Goal: Communication & Community: Share content

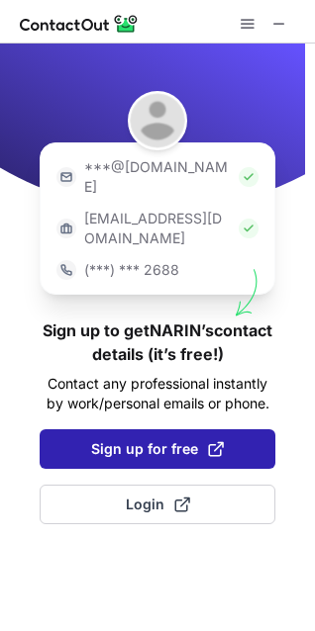
click at [190, 439] on span "Sign up for free" at bounding box center [157, 449] width 133 height 20
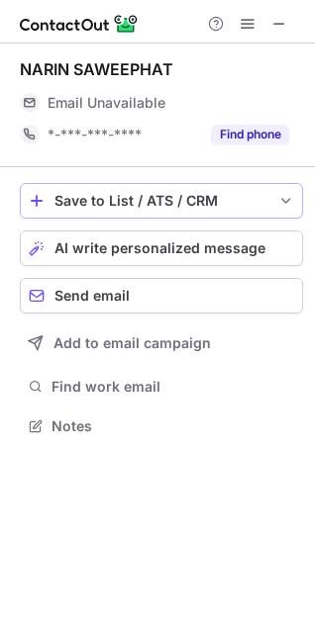
scroll to position [413, 315]
click at [110, 240] on span "AI write personalized message" at bounding box center [159, 248] width 211 height 16
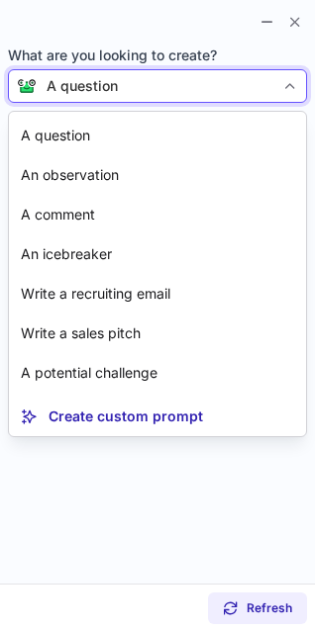
click at [202, 78] on div "A question" at bounding box center [155, 86] width 237 height 20
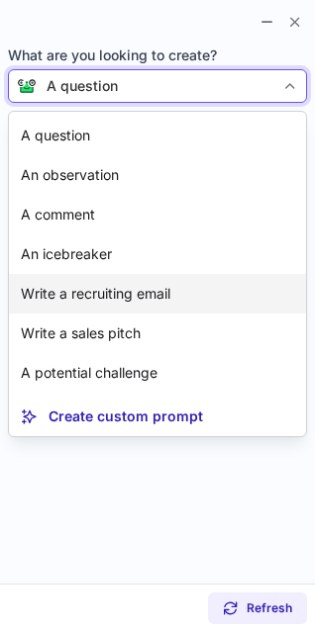
scroll to position [381, 315]
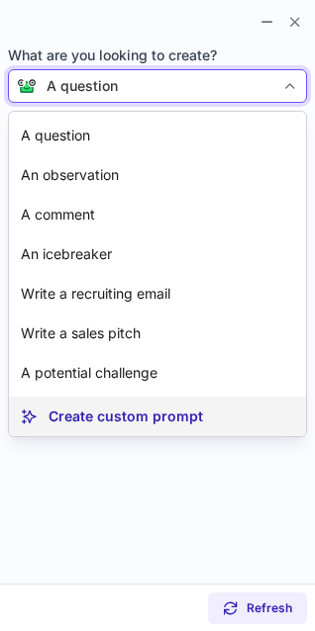
click at [69, 408] on p "Create custom prompt" at bounding box center [125, 417] width 154 height 20
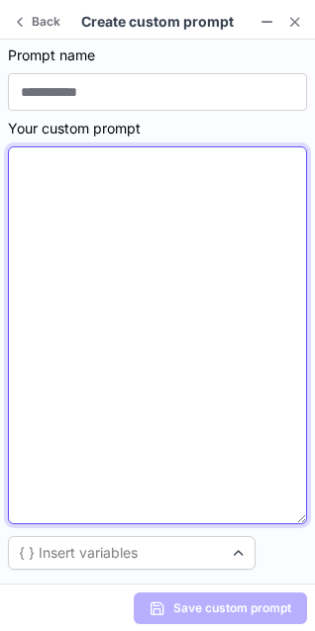
click at [154, 198] on textarea at bounding box center [157, 335] width 299 height 378
paste textarea "**********"
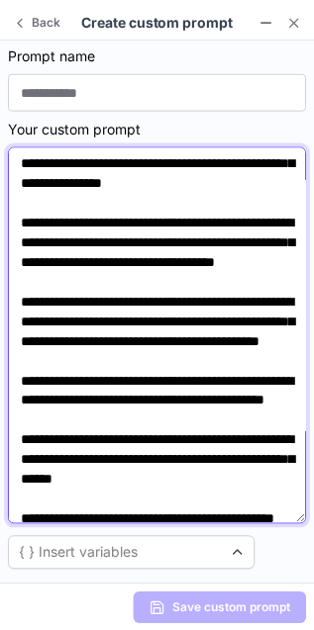
scroll to position [198, 0]
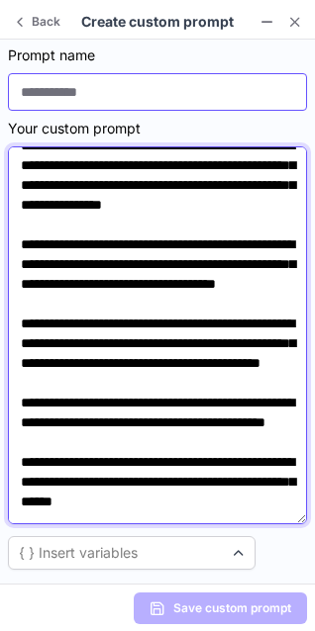
type textarea "**********"
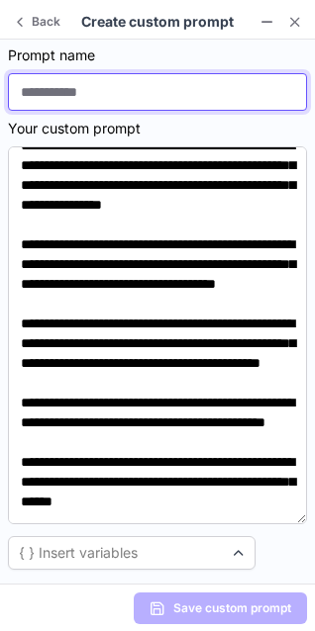
click at [165, 102] on input at bounding box center [157, 92] width 299 height 38
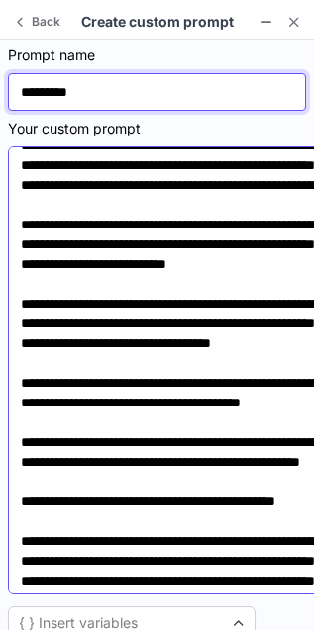
scroll to position [218, 0]
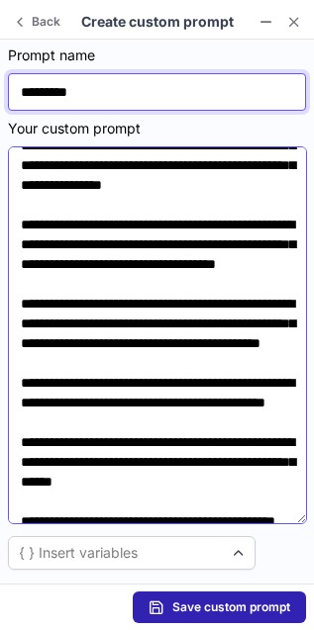
type input "********"
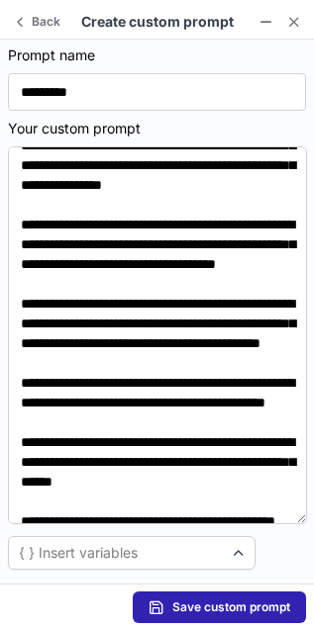
click at [224, 604] on span "Save custom prompt" at bounding box center [231, 608] width 118 height 16
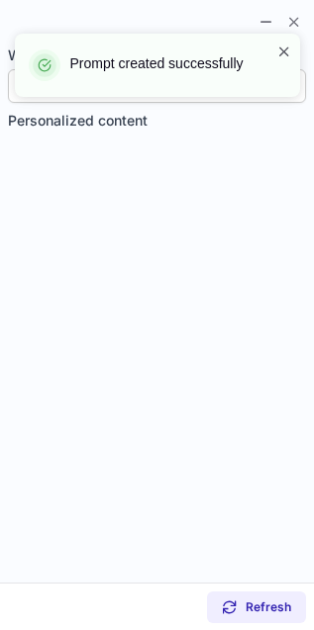
scroll to position [11, 10]
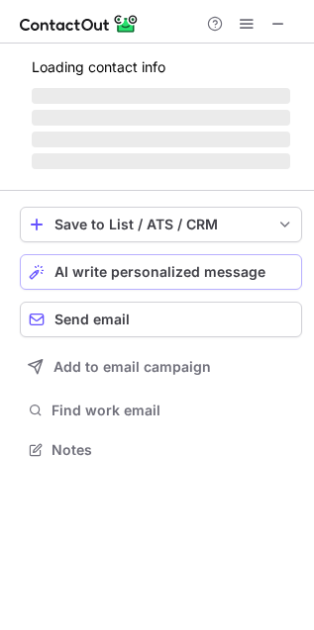
click at [283, 52] on span at bounding box center [284, 52] width 16 height 20
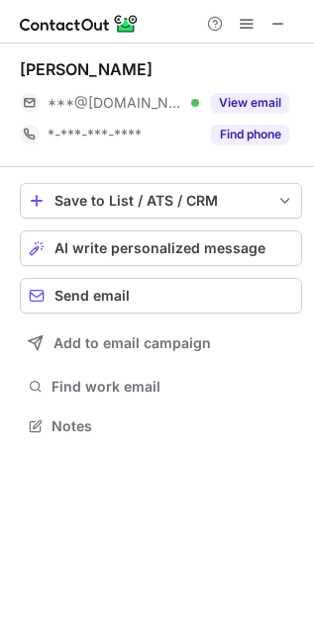
scroll to position [413, 314]
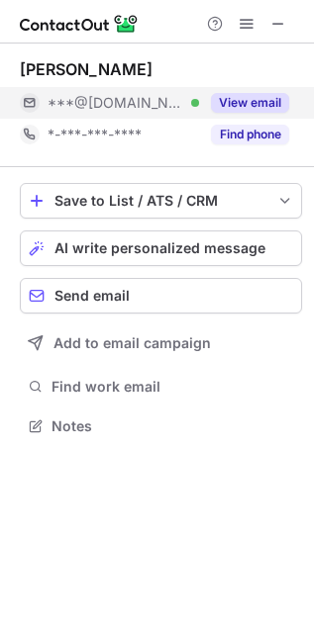
click at [245, 96] on button "View email" at bounding box center [250, 103] width 78 height 20
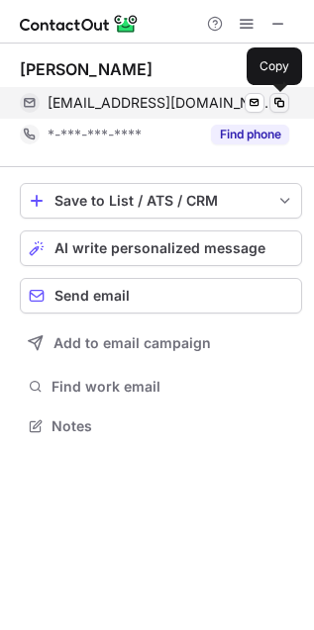
click at [283, 105] on span at bounding box center [279, 103] width 16 height 16
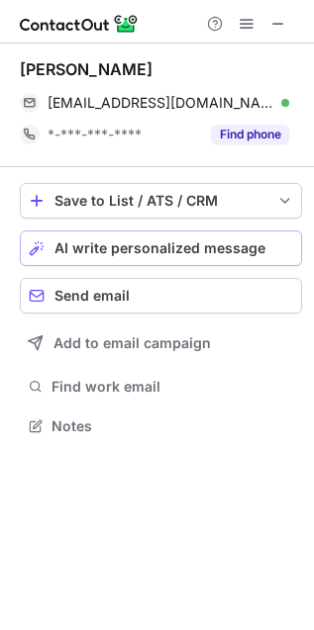
click at [195, 242] on span "AI write personalized message" at bounding box center [159, 248] width 211 height 16
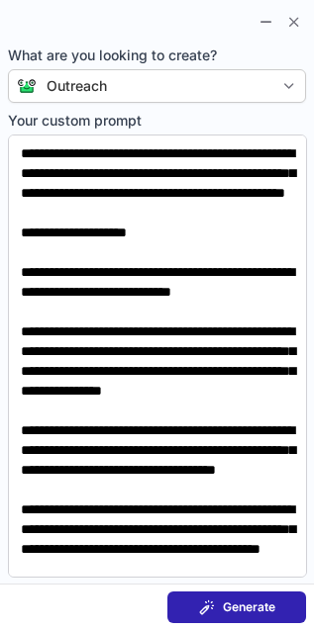
click at [252, 615] on button "Generate" at bounding box center [236, 608] width 139 height 32
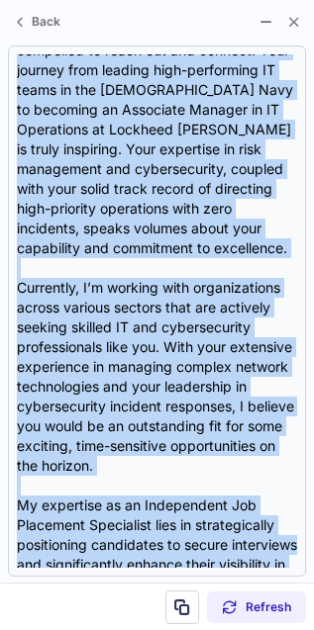
scroll to position [574, 0]
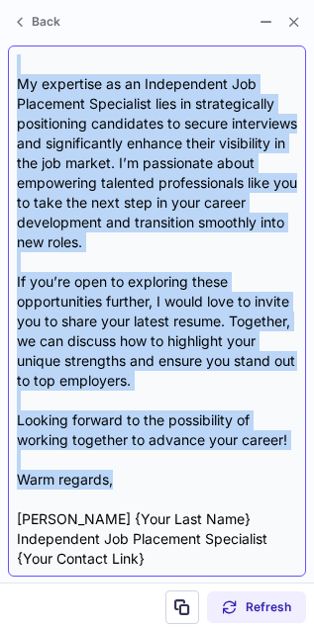
drag, startPoint x: 18, startPoint y: 129, endPoint x: 156, endPoint y: 479, distance: 376.7
click at [156, 479] on div "**Subject Line:** Unlock New Opportunities in IT & Cybersecurity! Hi {Candidate…" at bounding box center [157, 311] width 280 height 514
copy div "Hi {Candidate's Name}, I hope this message finds you well! After reviewing your…"
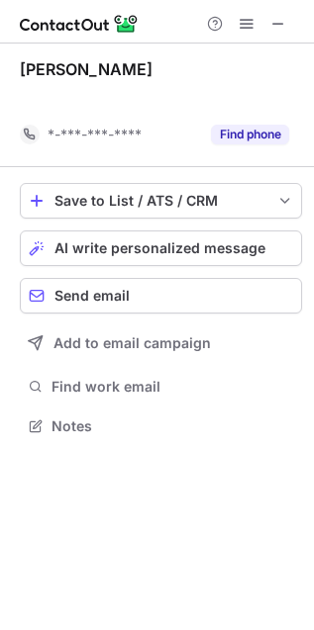
scroll to position [11, 10]
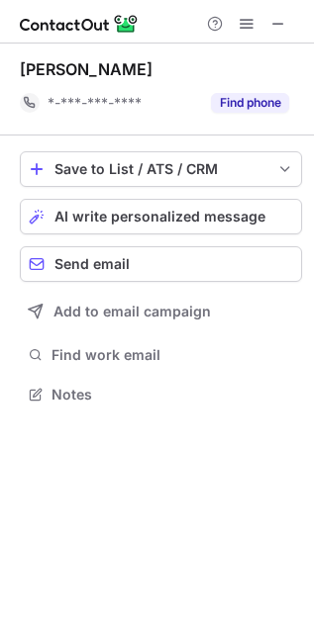
scroll to position [11, 10]
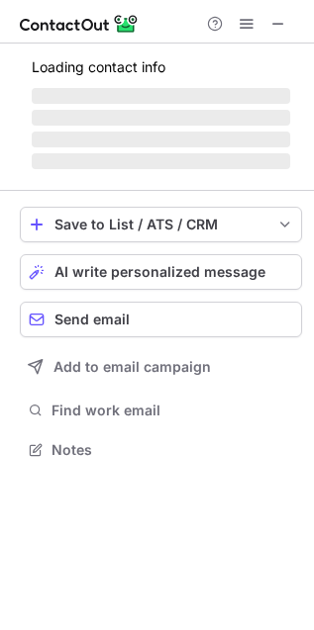
scroll to position [430, 314]
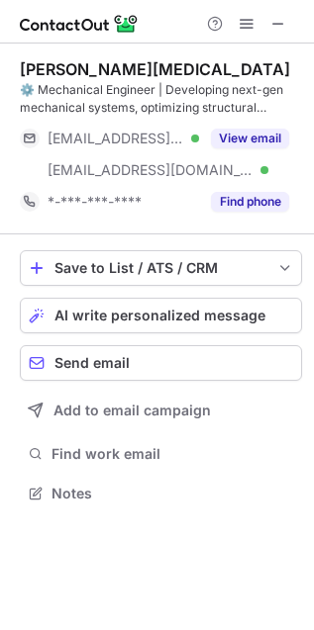
scroll to position [480, 314]
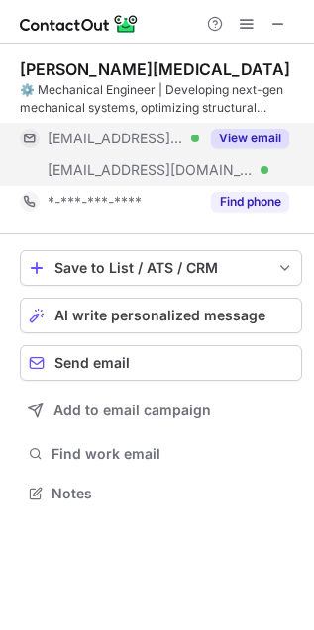
click at [243, 132] on button "View email" at bounding box center [250, 139] width 78 height 20
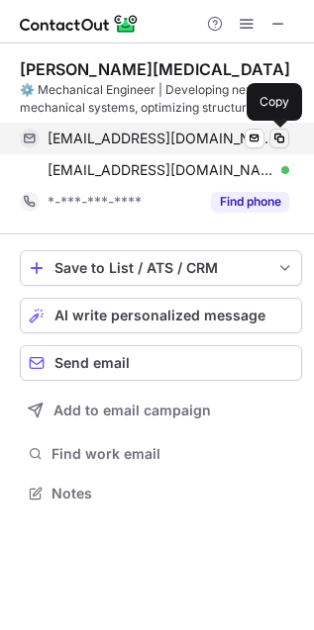
click at [282, 139] on span at bounding box center [279, 139] width 16 height 16
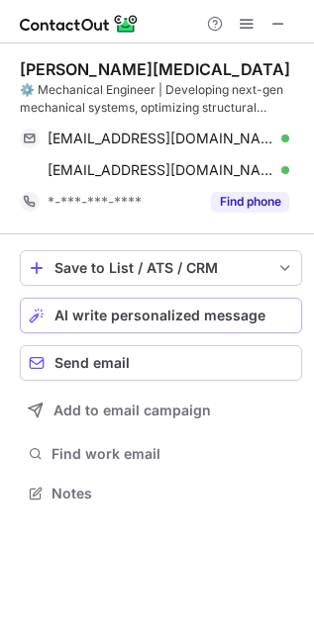
click at [154, 319] on span "AI write personalized message" at bounding box center [159, 316] width 211 height 16
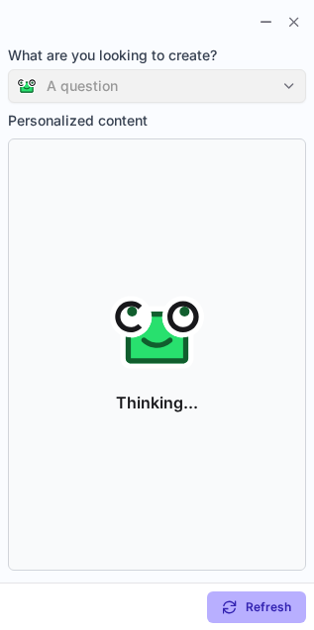
click at [217, 89] on div "A question" at bounding box center [157, 86] width 298 height 34
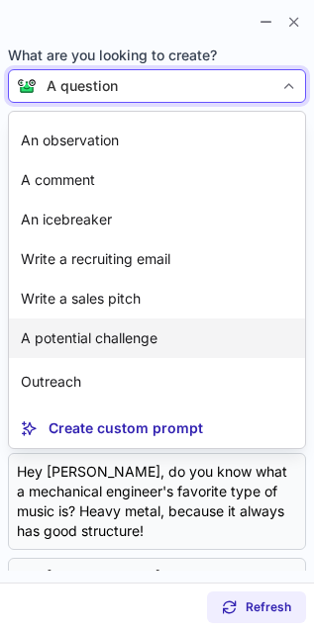
scroll to position [35, 0]
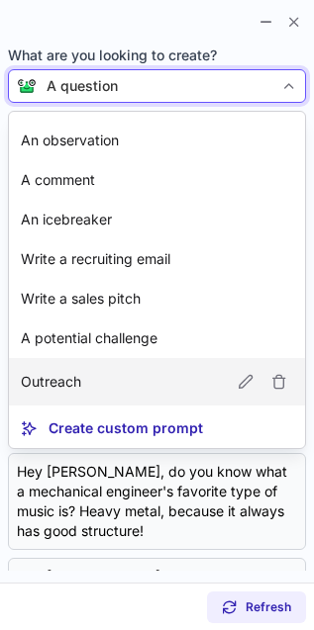
click at [62, 382] on p "Outreach" at bounding box center [51, 382] width 60 height 20
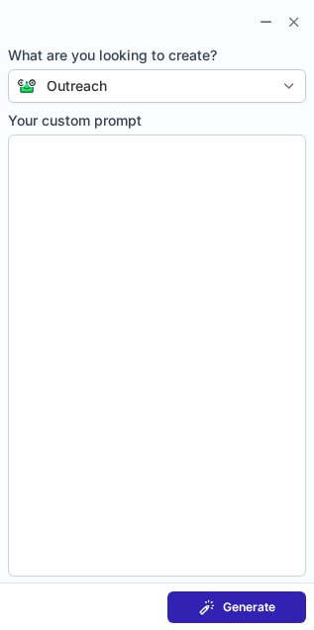
type textarea "**********"
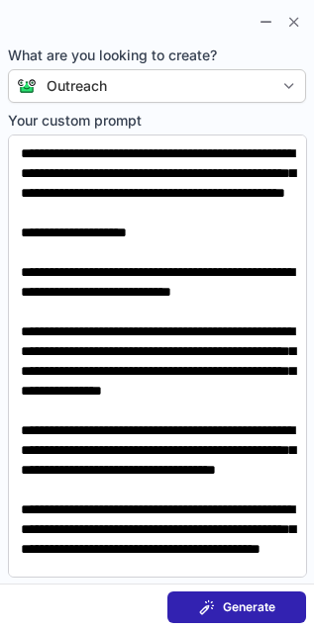
click at [194, 619] on button "Generate" at bounding box center [236, 608] width 139 height 32
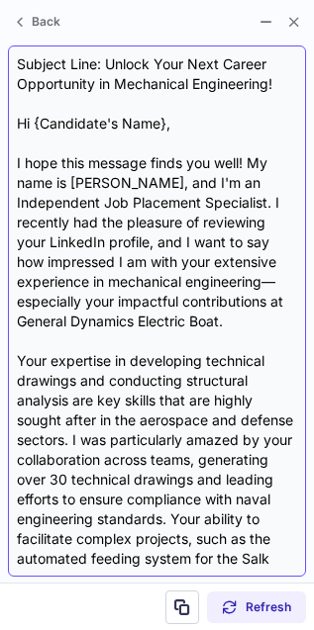
drag, startPoint x: 22, startPoint y: 126, endPoint x: 52, endPoint y: 174, distance: 57.4
click at [52, 174] on div "Subject Line: Unlock Your Next Career Opportunity in Mechanical Engineering! Hi…" at bounding box center [157, 311] width 280 height 514
click at [52, 175] on div "Subject Line: Unlock Your Next Career Opportunity in Mechanical Engineering! Hi…" at bounding box center [157, 311] width 280 height 514
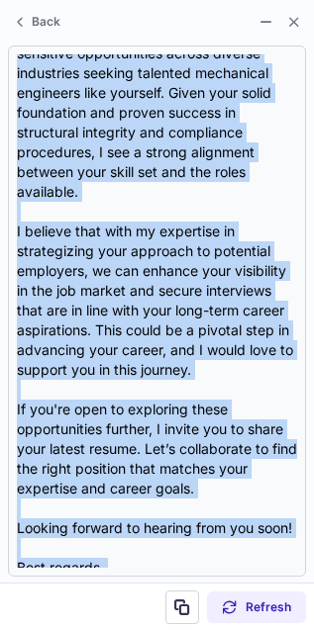
scroll to position [732, 0]
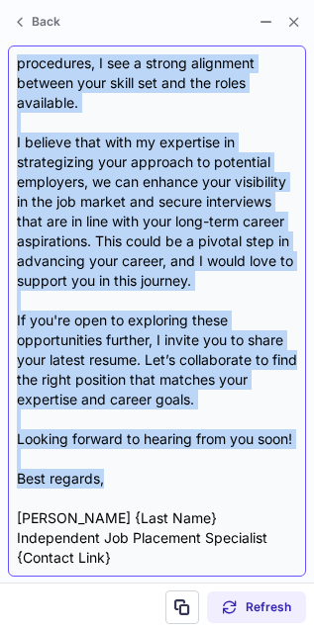
drag, startPoint x: 15, startPoint y: 120, endPoint x: 156, endPoint y: 488, distance: 394.3
click at [155, 488] on div "Subject Line: Unlock Your Next Career Opportunity in Mechanical Engineering! Hi…" at bounding box center [157, 311] width 298 height 531
copy div "Hi {Candidate's Name}, I hope this message finds you well! My name is Catherine…"
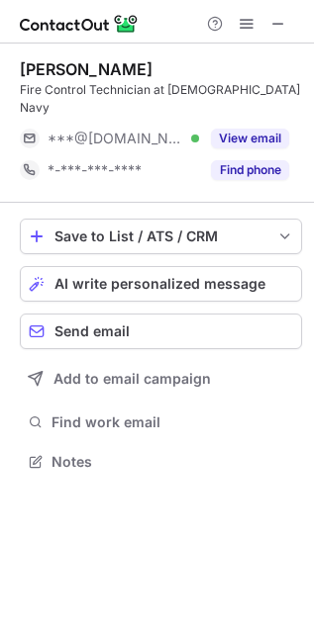
scroll to position [430, 314]
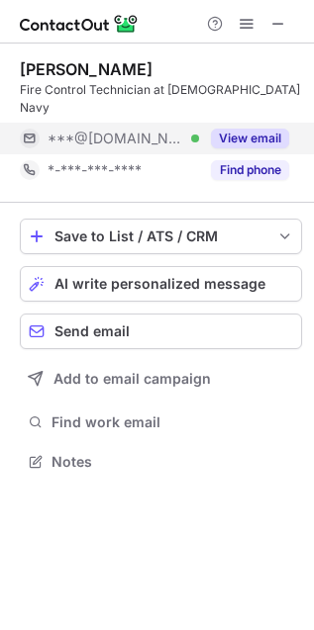
click at [263, 129] on button "View email" at bounding box center [250, 139] width 78 height 20
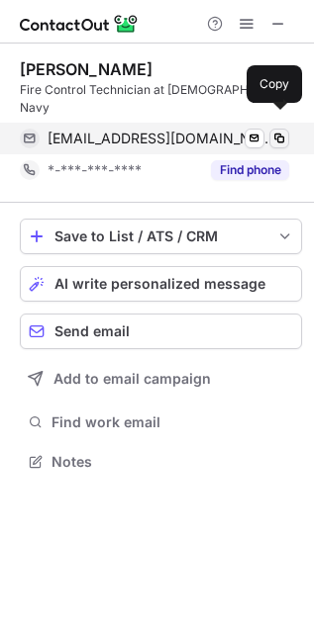
click at [279, 131] on span at bounding box center [279, 139] width 16 height 16
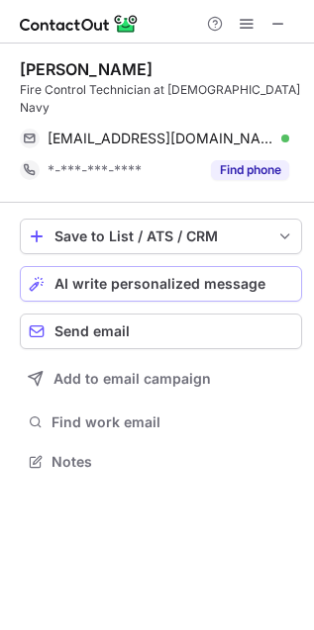
click at [206, 276] on span "AI write personalized message" at bounding box center [159, 284] width 211 height 16
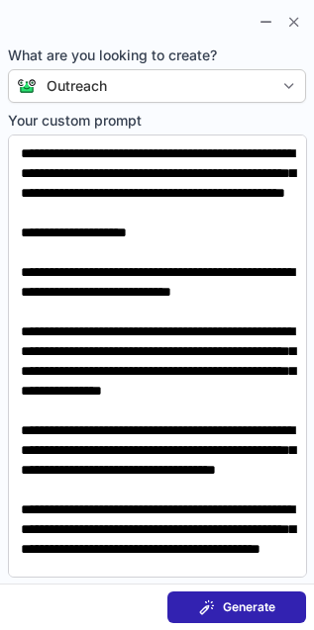
click at [209, 616] on button "Generate" at bounding box center [236, 608] width 139 height 32
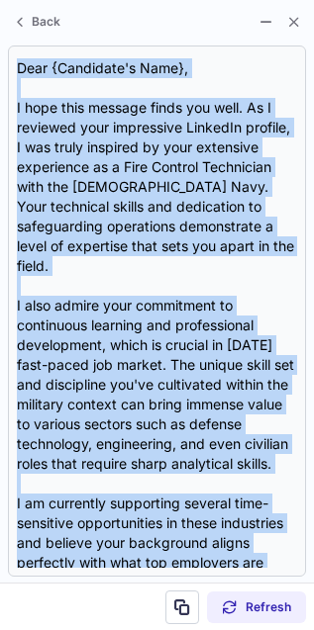
scroll to position [554, 0]
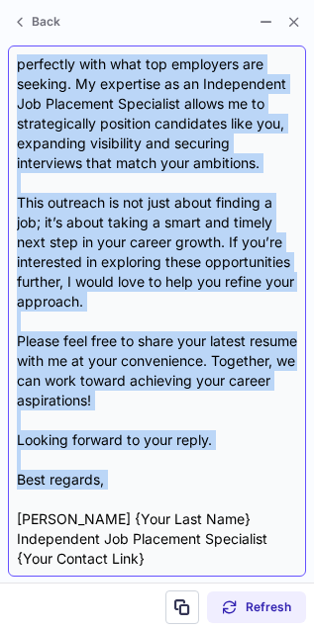
drag, startPoint x: 21, startPoint y: 121, endPoint x: 221, endPoint y: 490, distance: 419.7
click at [221, 490] on div "Subject Line: Unlock Your Next Career Opportunity with Expert Guidance! Dear {C…" at bounding box center [157, 311] width 280 height 514
copy div "Dear {Candidate's Name}, I hope this message finds you well. As I reviewed your…"
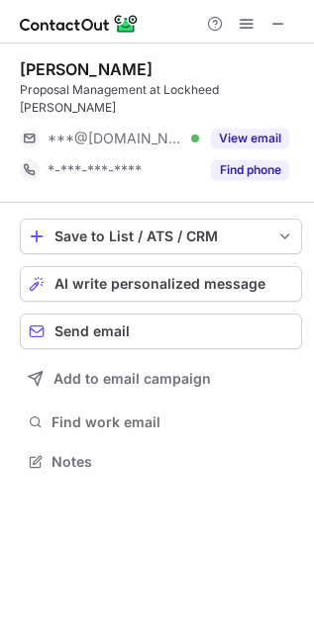
scroll to position [430, 314]
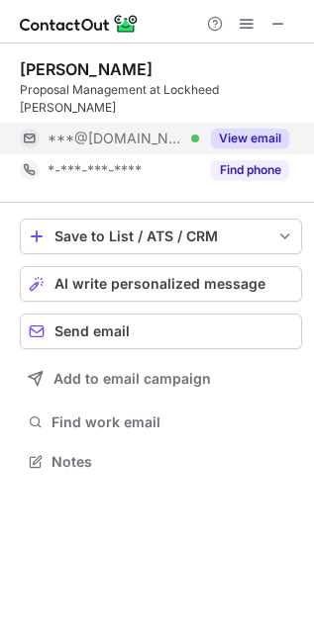
click at [245, 129] on button "View email" at bounding box center [250, 139] width 78 height 20
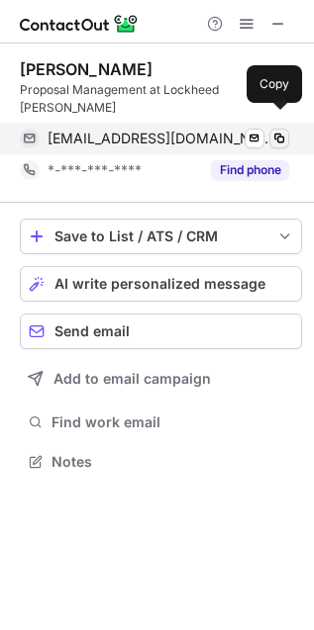
click at [277, 131] on span at bounding box center [279, 139] width 16 height 16
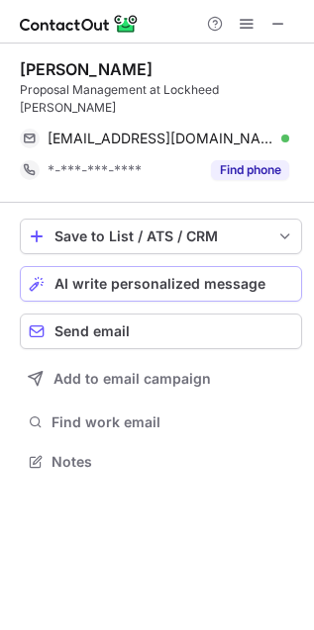
click at [140, 276] on span "AI write personalized message" at bounding box center [159, 284] width 211 height 16
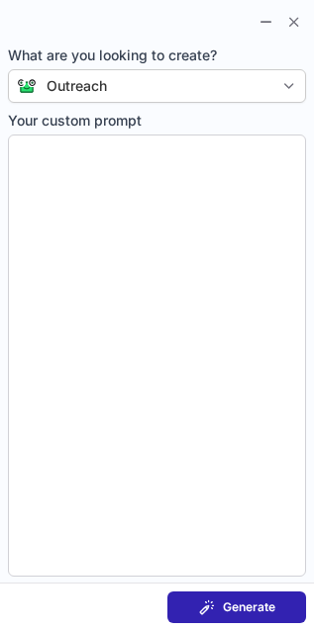
type textarea "**********"
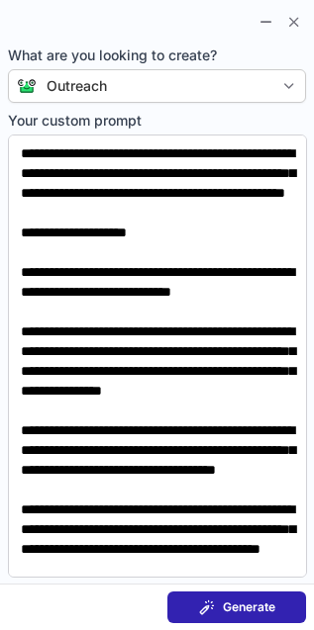
click at [247, 606] on span "Generate" at bounding box center [249, 608] width 52 height 16
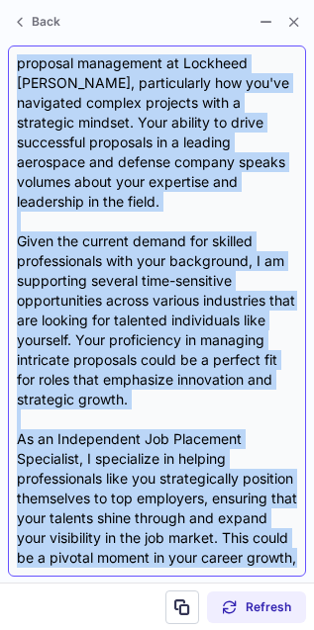
scroll to position [275, 0]
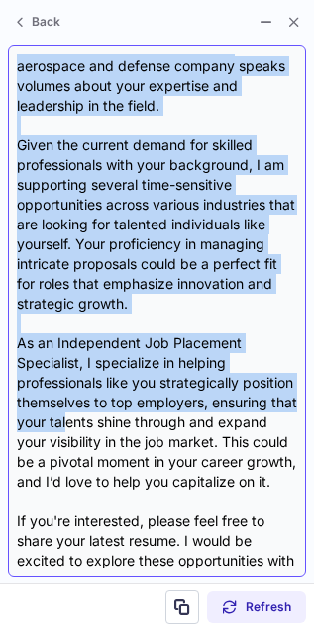
drag, startPoint x: 20, startPoint y: 128, endPoint x: 159, endPoint y: 400, distance: 305.8
click at [159, 400] on div "**Subject Line:** Unlock New Opportunities in Proposal Management! Hi {Candidat…" at bounding box center [157, 311] width 280 height 514
click at [159, 401] on div "**Subject Line:** Unlock New Opportunities in Proposal Management! Hi {Candidat…" at bounding box center [157, 311] width 280 height 514
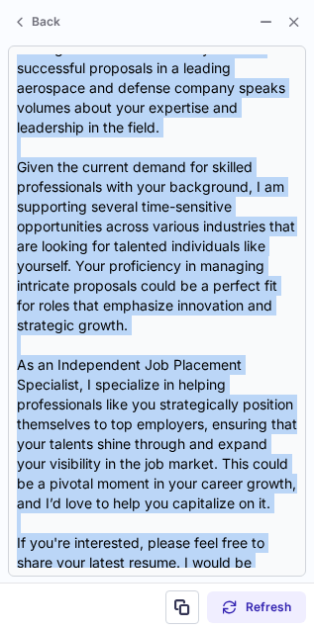
scroll to position [495, 0]
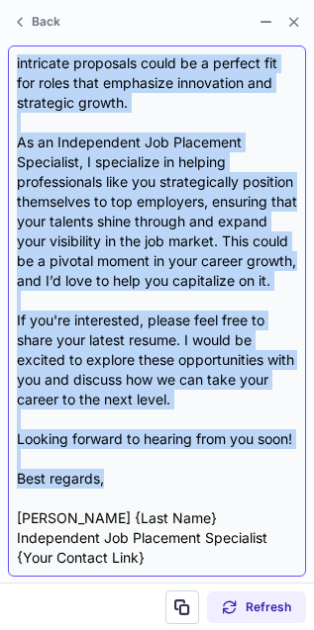
drag, startPoint x: 20, startPoint y: 140, endPoint x: 156, endPoint y: 485, distance: 371.3
click at [156, 485] on div "**Subject Line:** Unlock New Opportunities in Proposal Management! Hi {Candidat…" at bounding box center [157, 311] width 280 height 514
copy div "I hope this message finds you well! I recently had the pleasure of reviewing yo…"
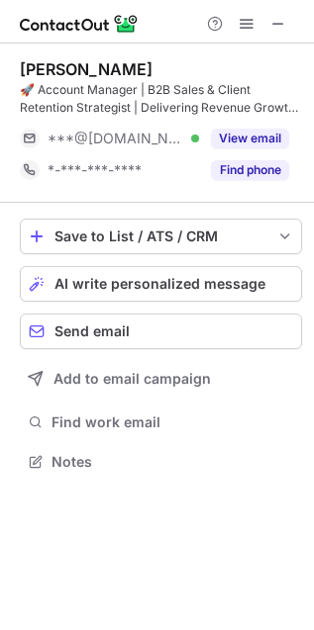
scroll to position [447, 314]
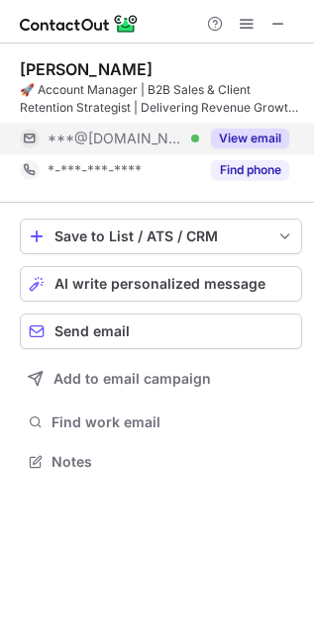
click at [220, 134] on button "View email" at bounding box center [250, 139] width 78 height 20
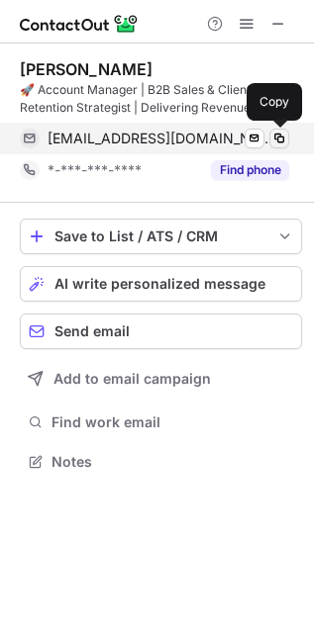
click at [282, 140] on span at bounding box center [279, 139] width 16 height 16
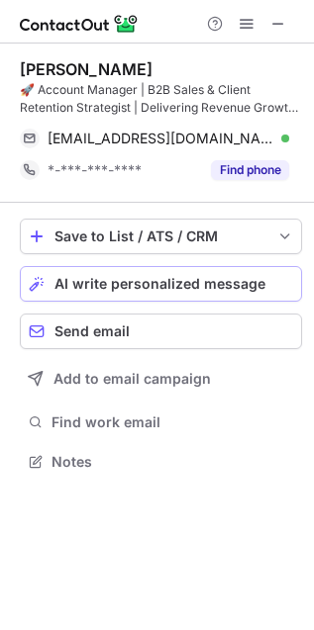
click at [176, 289] on span "AI write personalized message" at bounding box center [159, 284] width 211 height 16
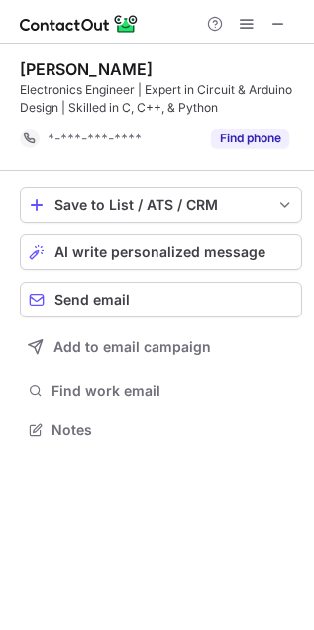
scroll to position [417, 314]
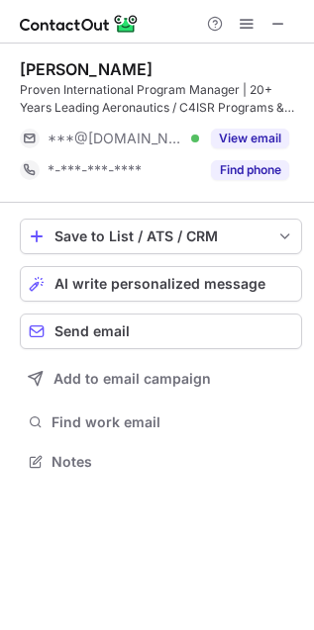
scroll to position [447, 314]
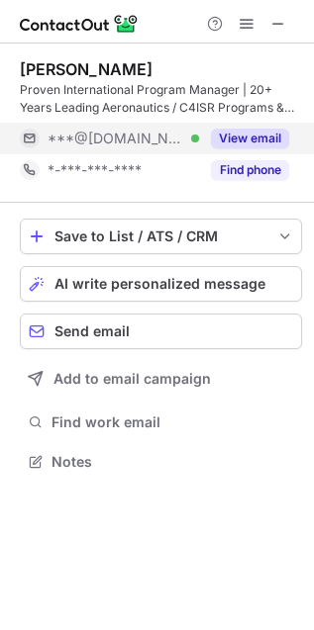
click at [239, 132] on button "View email" at bounding box center [250, 139] width 78 height 20
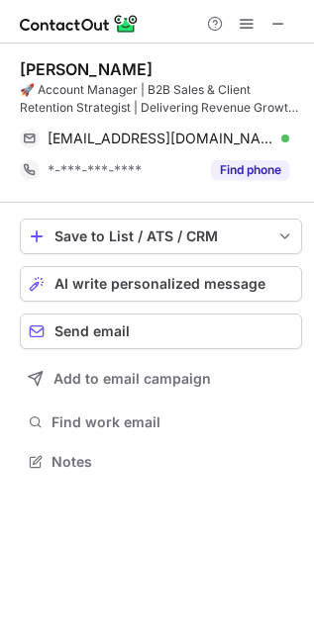
scroll to position [447, 314]
click at [119, 293] on button "AI write personalized message" at bounding box center [161, 284] width 282 height 36
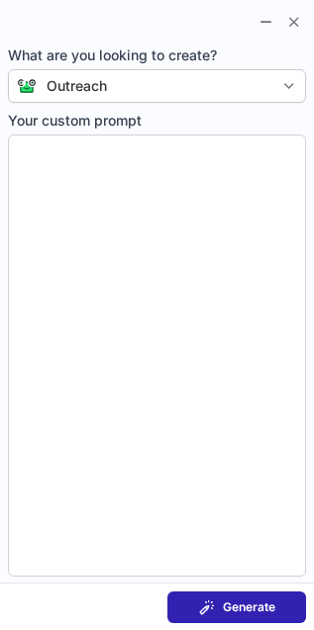
type textarea "**********"
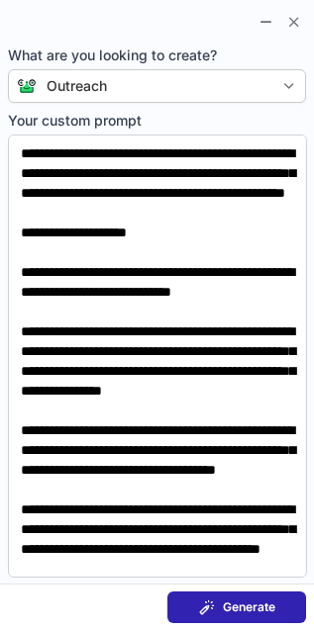
click at [189, 604] on button "Generate" at bounding box center [236, 608] width 139 height 32
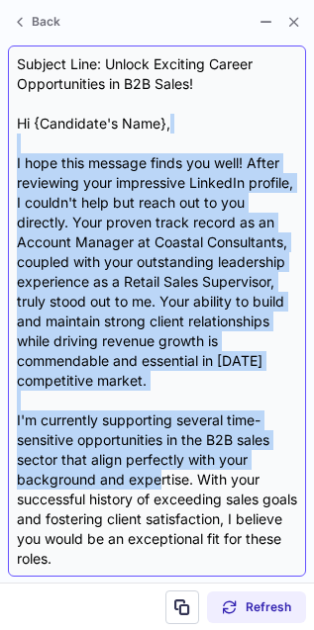
drag, startPoint x: 16, startPoint y: 145, endPoint x: 158, endPoint y: 483, distance: 366.2
click at [158, 482] on div "Subject Line: Unlock Exciting Career Opportunities in B2B Sales! Hi {Candidate'…" at bounding box center [157, 311] width 280 height 514
click at [158, 483] on div "Subject Line: Unlock Exciting Career Opportunities in B2B Sales! Hi {Candidate'…" at bounding box center [157, 311] width 280 height 514
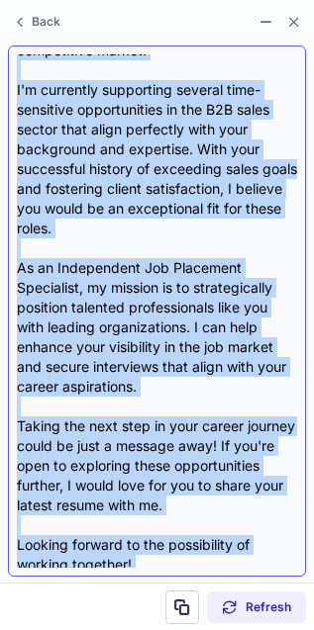
scroll to position [455, 0]
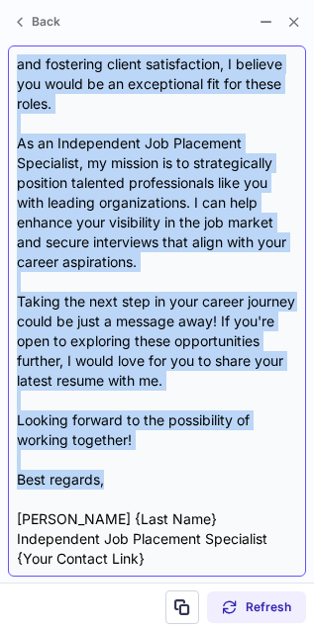
drag, startPoint x: 13, startPoint y: 118, endPoint x: 153, endPoint y: 486, distance: 394.0
click at [153, 486] on div "Subject Line: Unlock Exciting Career Opportunities in B2B Sales! Hi {Candidate'…" at bounding box center [157, 311] width 298 height 531
copy div "Hi {Candidate's Name}, I hope this message finds you well! After reviewing your…"
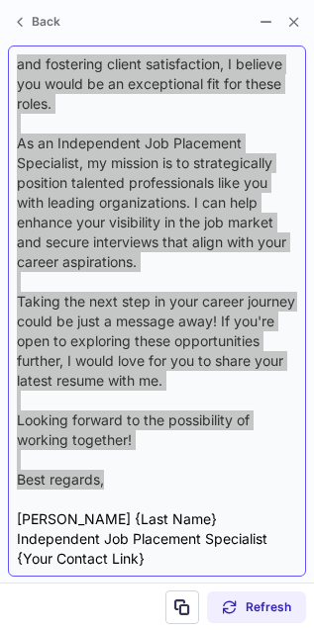
scroll to position [447, 314]
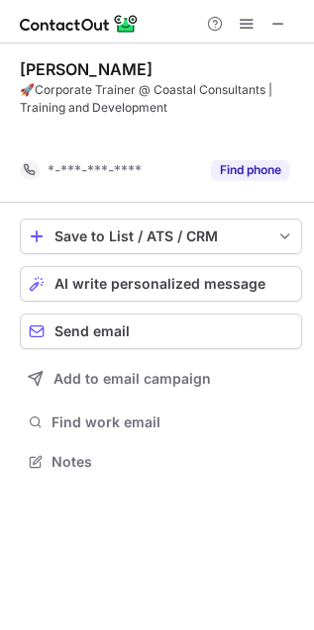
scroll to position [417, 314]
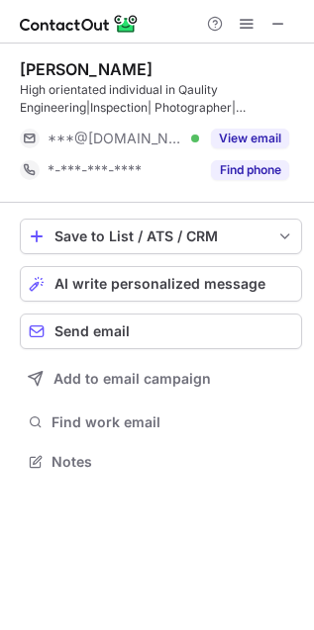
scroll to position [447, 314]
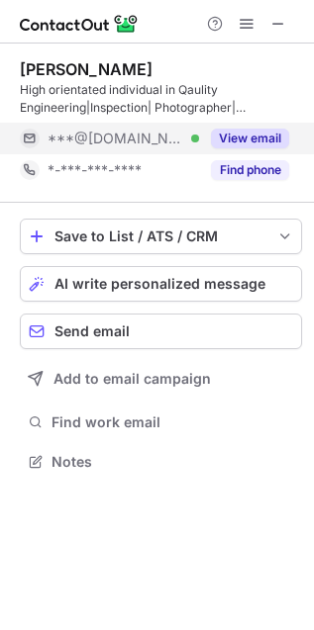
click at [253, 139] on button "View email" at bounding box center [250, 139] width 78 height 20
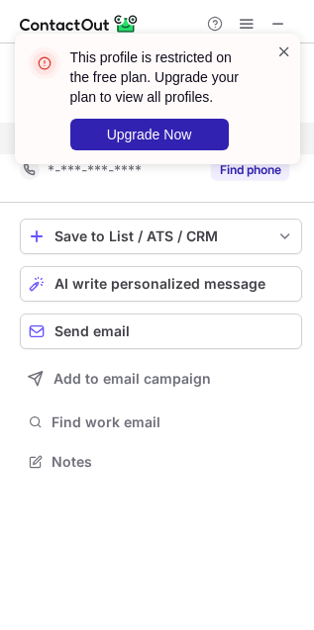
click at [287, 50] on span at bounding box center [284, 52] width 16 height 20
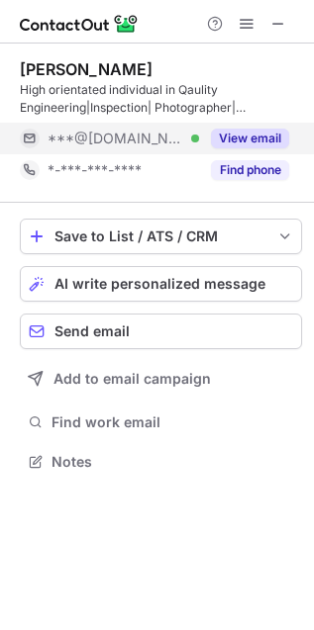
click at [225, 136] on button "View email" at bounding box center [250, 139] width 78 height 20
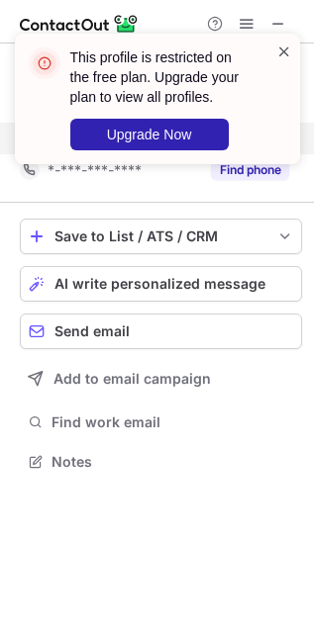
click at [286, 49] on span at bounding box center [284, 52] width 16 height 20
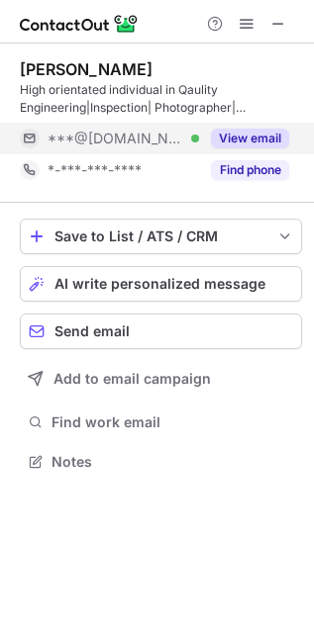
click at [259, 126] on div "View email" at bounding box center [244, 139] width 90 height 32
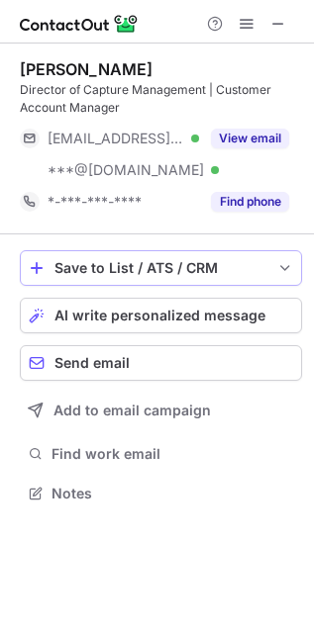
scroll to position [480, 314]
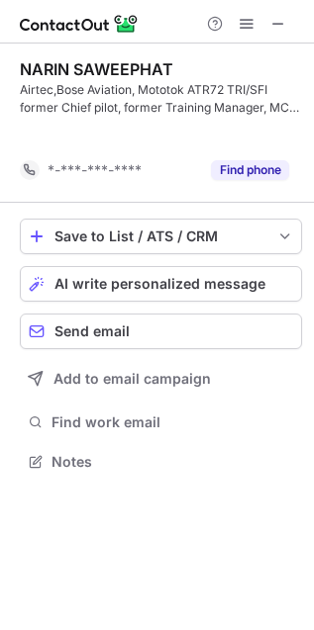
scroll to position [417, 314]
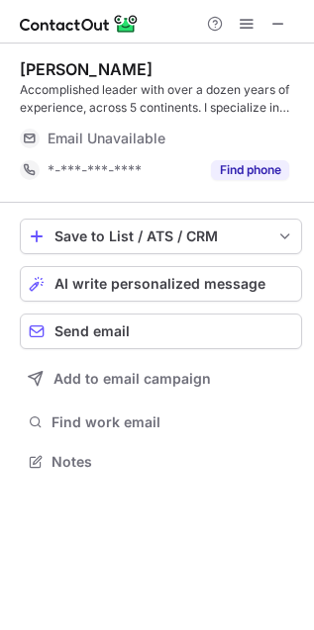
scroll to position [447, 314]
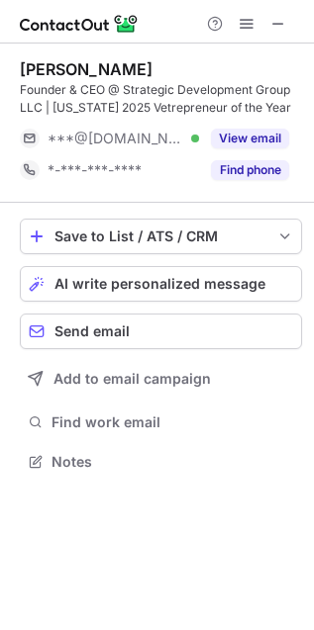
scroll to position [447, 314]
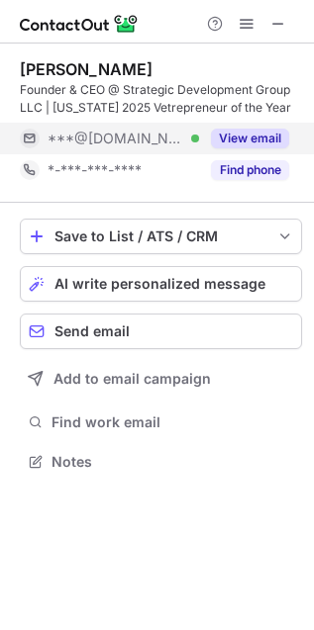
click at [230, 143] on button "View email" at bounding box center [250, 139] width 78 height 20
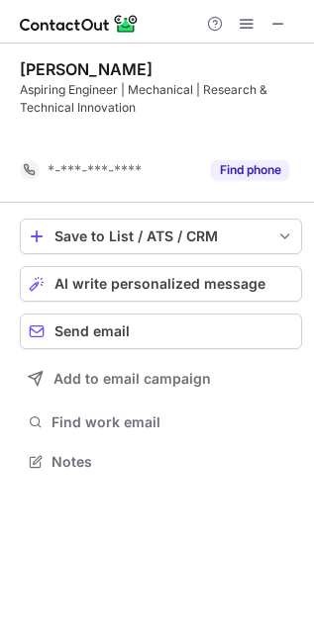
scroll to position [417, 314]
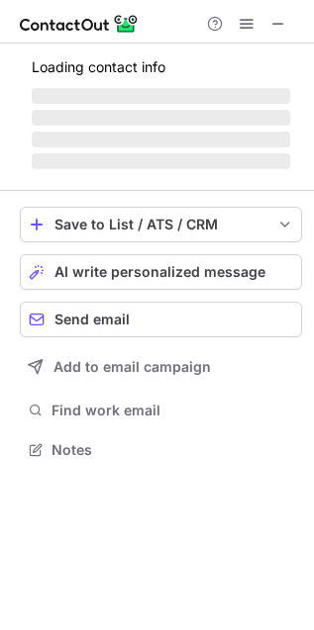
scroll to position [447, 314]
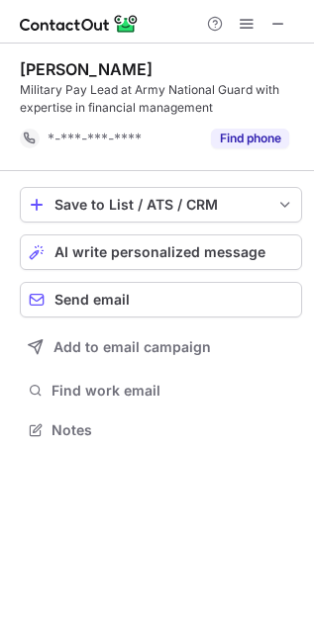
scroll to position [417, 314]
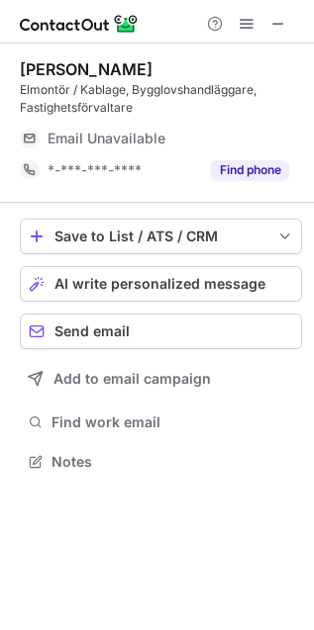
scroll to position [447, 314]
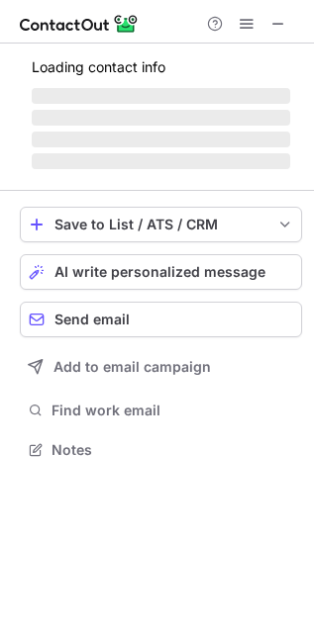
scroll to position [447, 314]
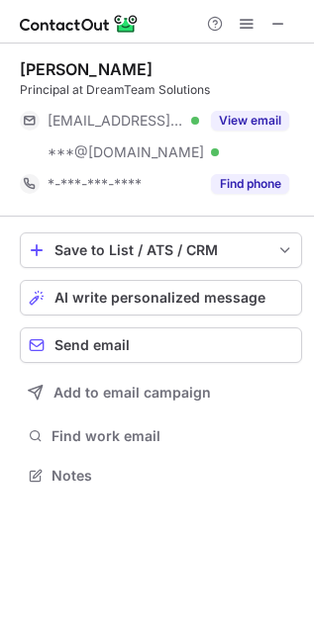
scroll to position [462, 314]
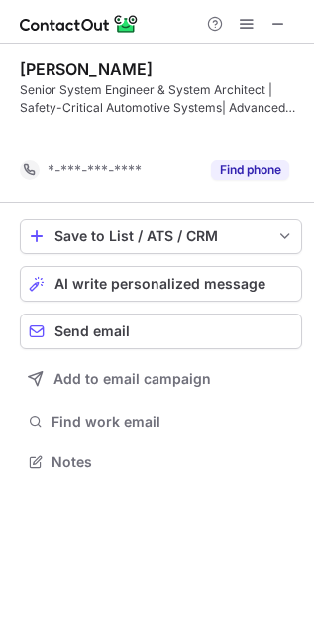
scroll to position [417, 314]
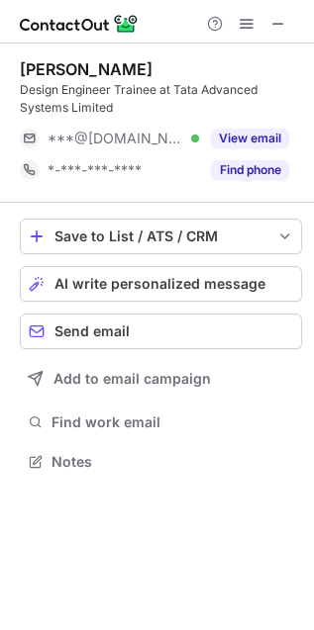
scroll to position [447, 314]
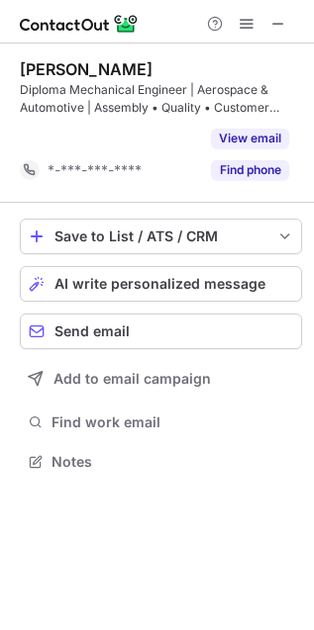
scroll to position [417, 314]
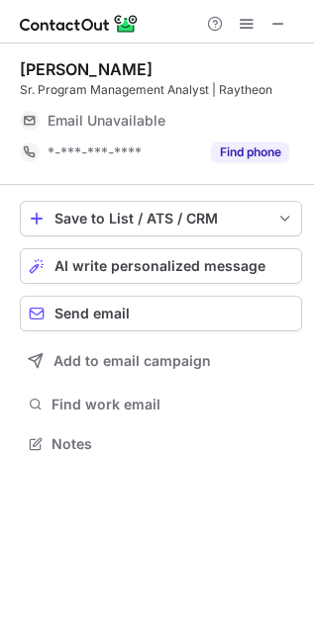
scroll to position [430, 314]
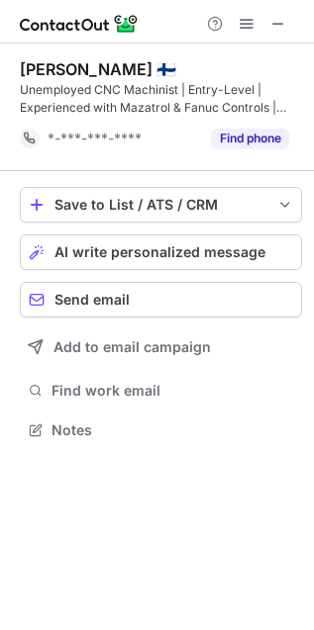
scroll to position [417, 314]
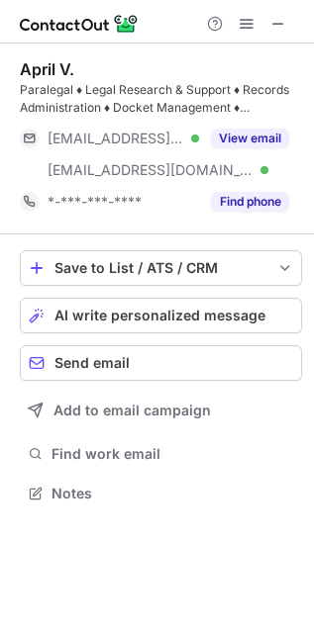
scroll to position [480, 314]
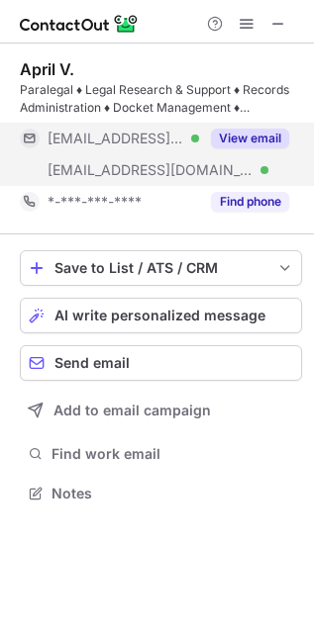
click at [246, 129] on button "View email" at bounding box center [250, 139] width 78 height 20
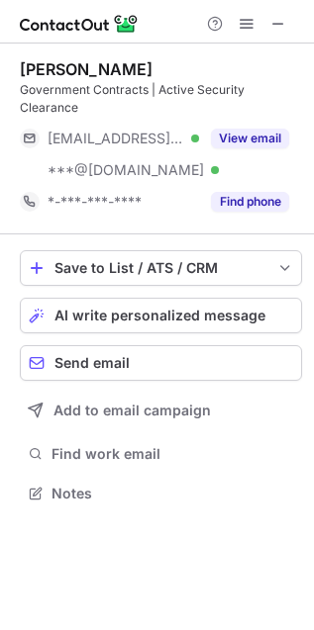
scroll to position [480, 314]
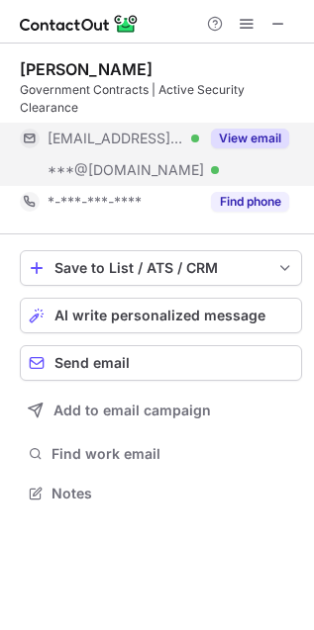
click at [257, 134] on button "View email" at bounding box center [250, 139] width 78 height 20
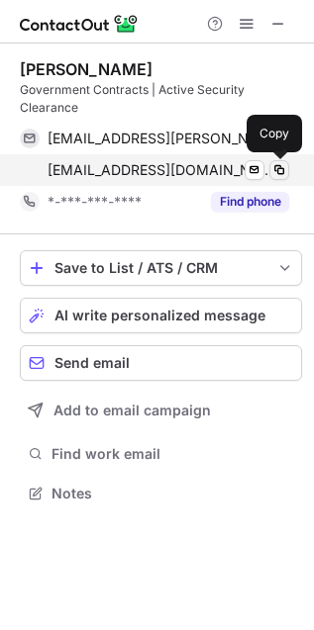
click at [280, 168] on span at bounding box center [279, 170] width 16 height 16
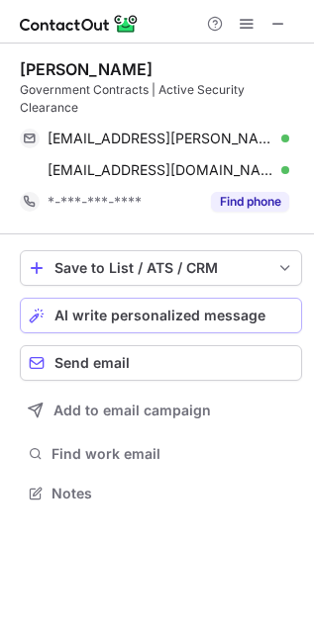
click at [148, 309] on span "AI write personalized message" at bounding box center [159, 316] width 211 height 16
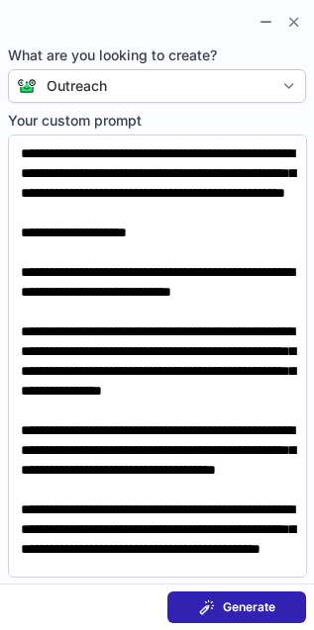
click at [217, 594] on button "Generate" at bounding box center [236, 608] width 139 height 32
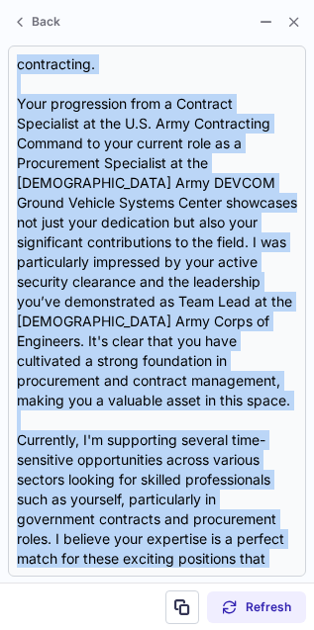
scroll to position [693, 0]
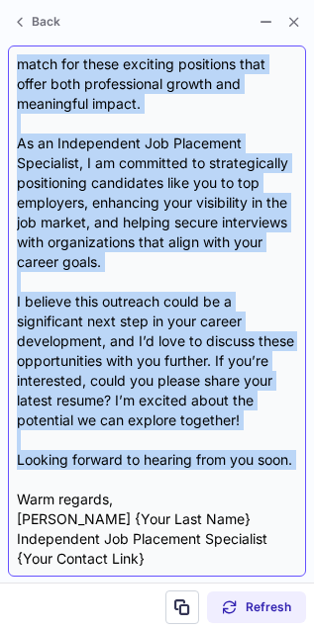
drag, startPoint x: 16, startPoint y: 134, endPoint x: 129, endPoint y: 485, distance: 368.9
click at [129, 485] on div "**Subject Line:** Unlock Exciting Career Opportunities in Government Contracts!…" at bounding box center [157, 311] width 280 height 514
copy div "Hi {Candidate's Name}, I hope this message finds you well! I recently reviewed …"
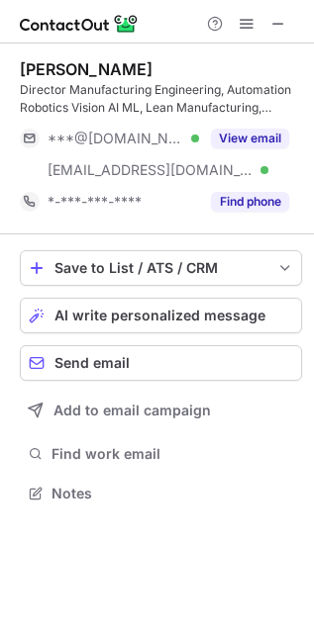
scroll to position [480, 314]
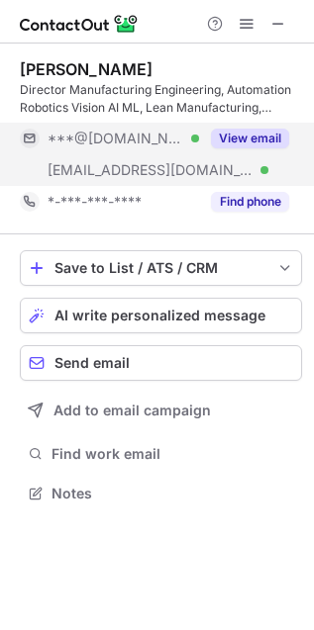
click at [243, 143] on button "View email" at bounding box center [250, 139] width 78 height 20
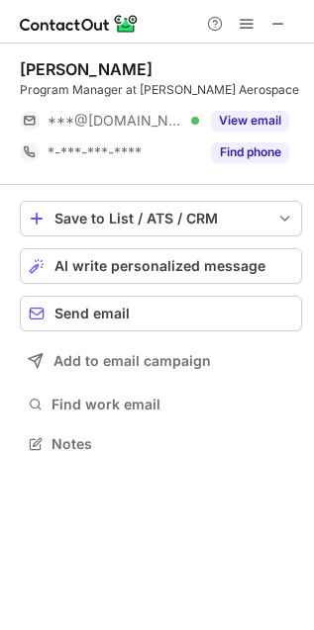
scroll to position [430, 314]
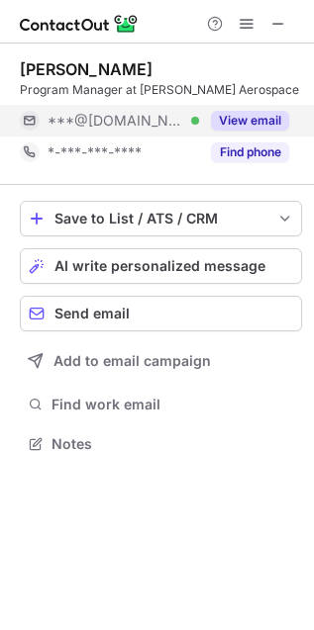
click at [248, 129] on button "View email" at bounding box center [250, 121] width 78 height 20
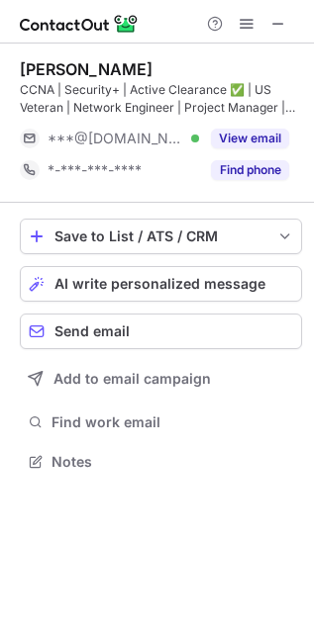
scroll to position [447, 314]
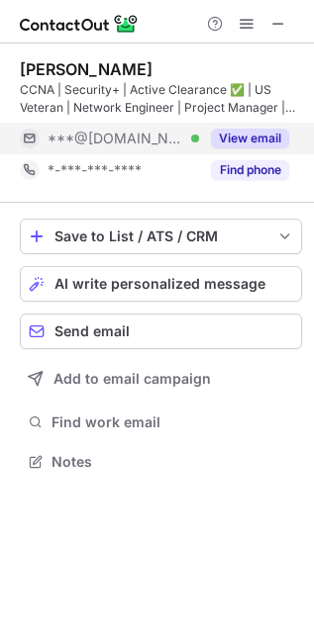
click at [228, 138] on button "View email" at bounding box center [250, 139] width 78 height 20
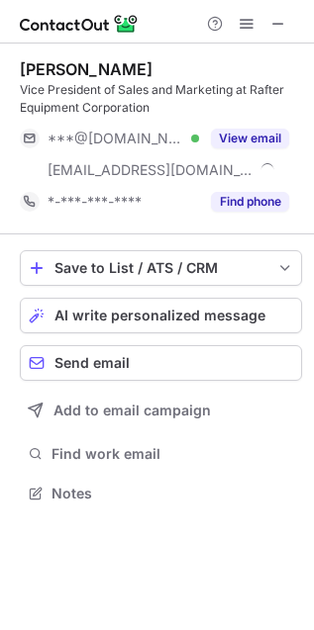
scroll to position [480, 314]
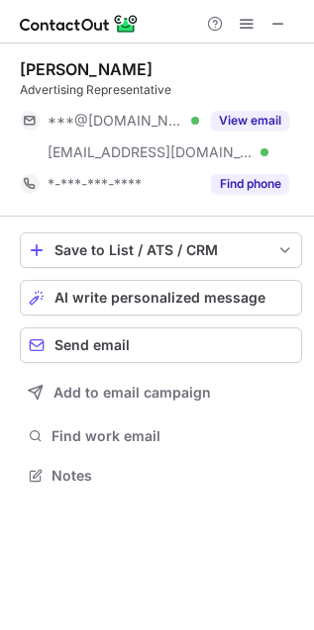
scroll to position [462, 314]
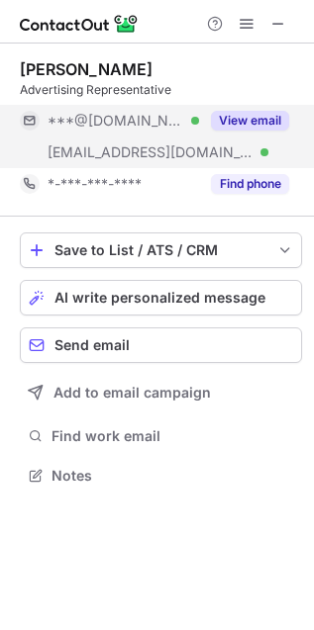
click at [230, 111] on button "View email" at bounding box center [250, 121] width 78 height 20
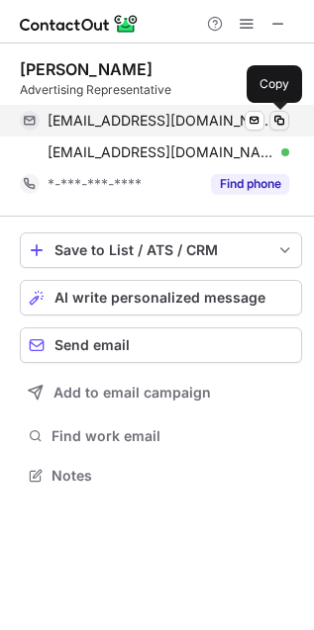
click at [286, 126] on span at bounding box center [279, 121] width 16 height 16
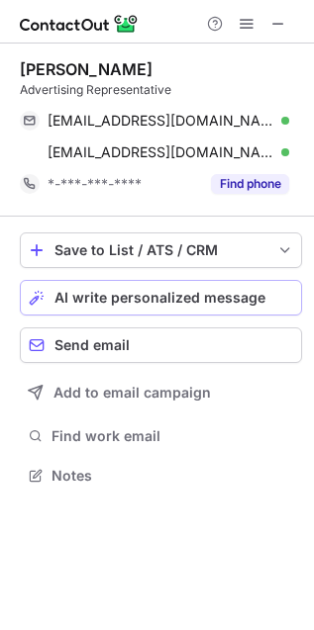
click at [163, 296] on span "AI write personalized message" at bounding box center [159, 298] width 211 height 16
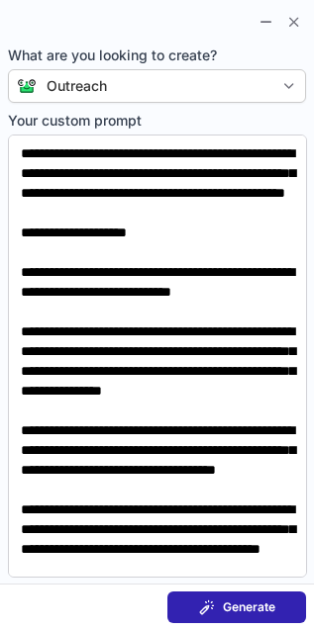
click at [203, 604] on span at bounding box center [207, 608] width 16 height 16
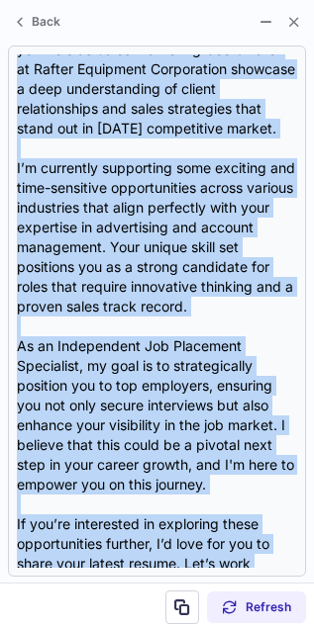
scroll to position [475, 0]
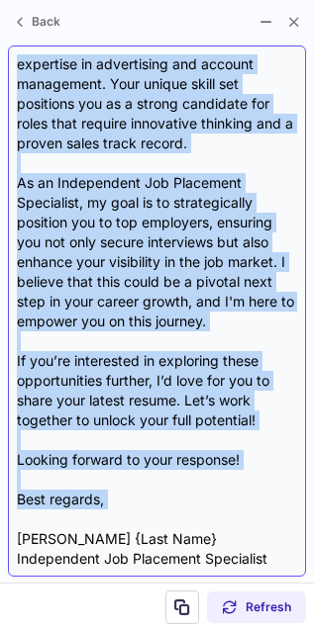
drag, startPoint x: 18, startPoint y: 144, endPoint x: 144, endPoint y: 495, distance: 372.4
click at [144, 495] on div "Subject Line: Unlock Your Next Career Opportunity! Hi {Candidate's Name}, I hop…" at bounding box center [157, 311] width 280 height 514
copy div "I hope this message finds you well! I recently had the pleasure of reviewing yo…"
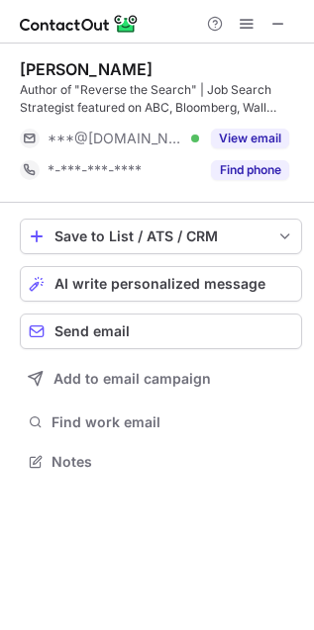
scroll to position [447, 314]
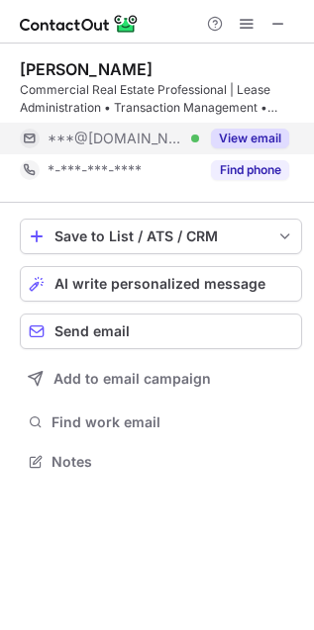
click at [257, 140] on button "View email" at bounding box center [250, 139] width 78 height 20
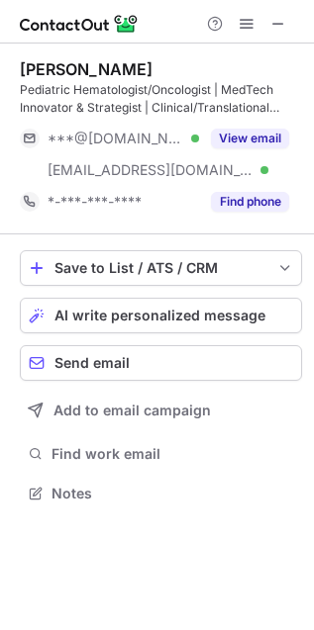
scroll to position [480, 314]
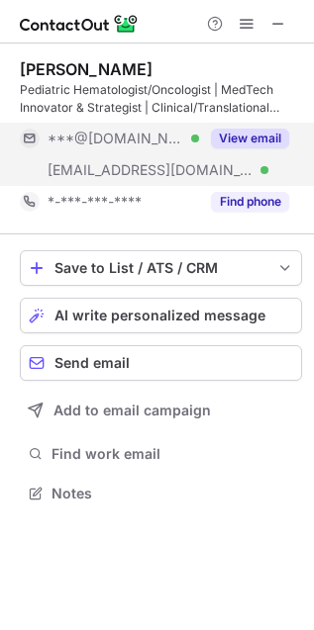
click at [224, 136] on button "View email" at bounding box center [250, 139] width 78 height 20
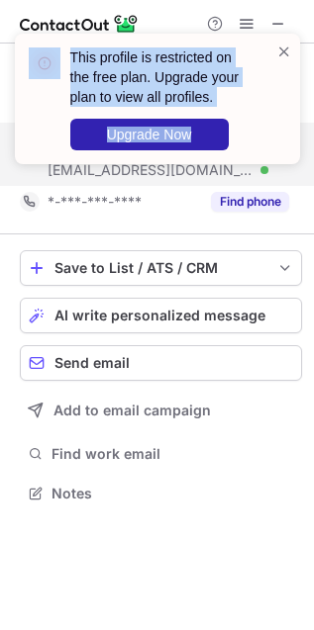
drag, startPoint x: 224, startPoint y: 136, endPoint x: -189, endPoint y: 21, distance: 428.3
click at [0, 21] on html "This profile is restricted on the free plan. Upgrade your plan to view all prof…" at bounding box center [157, 315] width 314 height 630
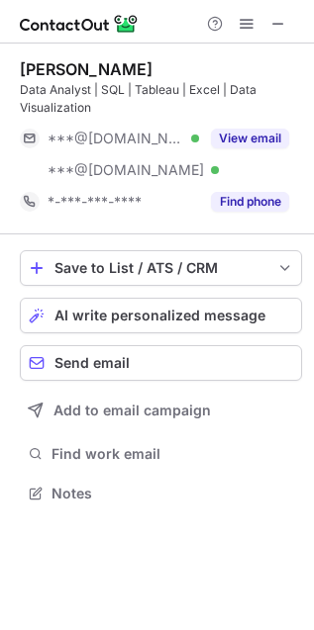
scroll to position [480, 314]
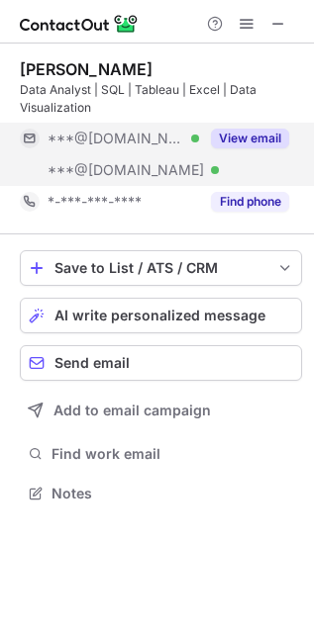
click at [237, 140] on button "View email" at bounding box center [250, 139] width 78 height 20
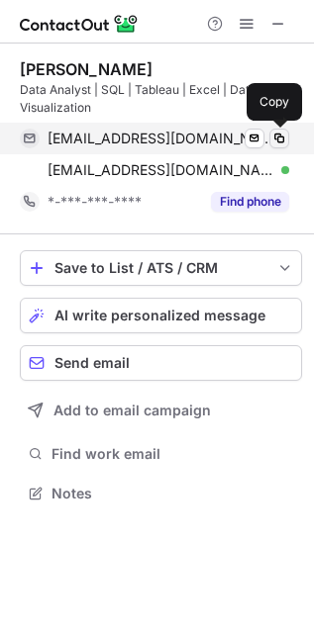
click at [274, 135] on span at bounding box center [279, 139] width 16 height 16
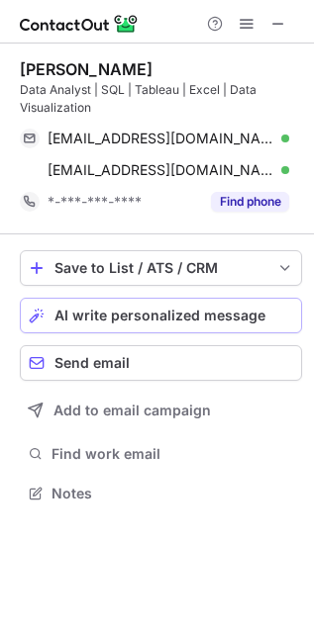
click at [206, 312] on span "AI write personalized message" at bounding box center [159, 316] width 211 height 16
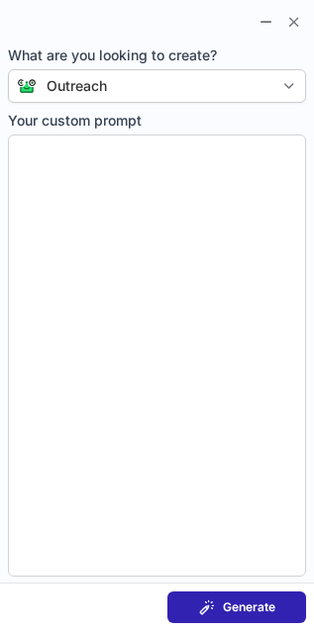
type textarea "**********"
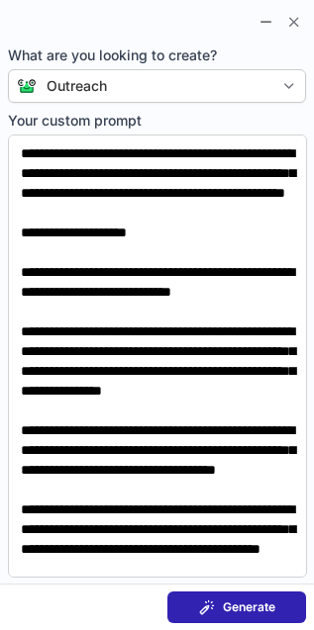
click at [227, 609] on span "Generate" at bounding box center [249, 608] width 52 height 16
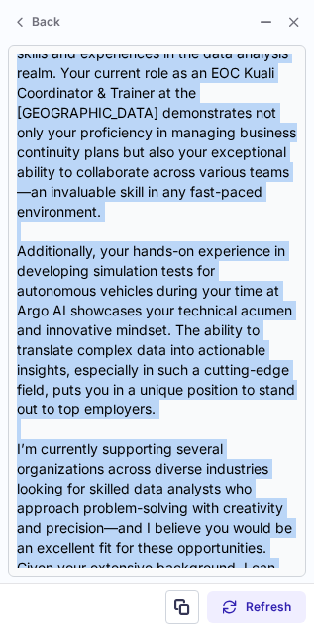
scroll to position [613, 0]
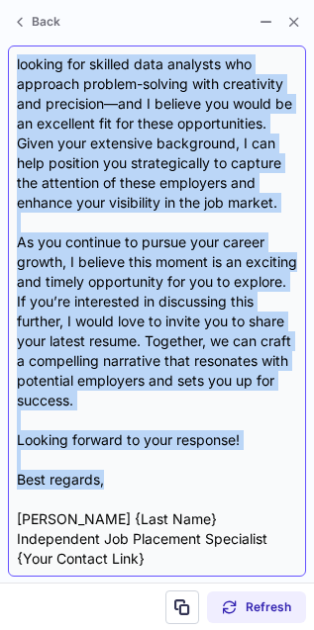
drag, startPoint x: 21, startPoint y: 145, endPoint x: 104, endPoint y: 483, distance: 347.5
click at [104, 483] on div "**Subject Line:** Unlock New Career Opportunities in Data Analysis! Hi {Candida…" at bounding box center [157, 311] width 280 height 514
copy div "I hope this message finds you well! I recently had the pleasure of reviewing yo…"
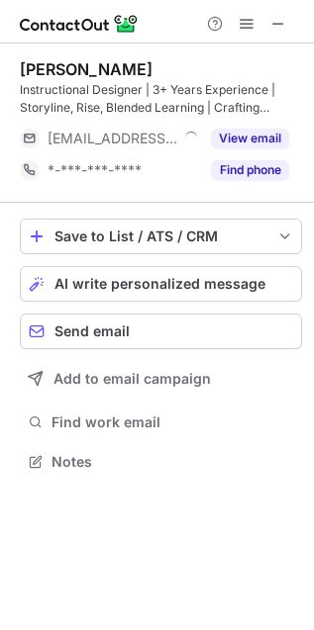
scroll to position [447, 314]
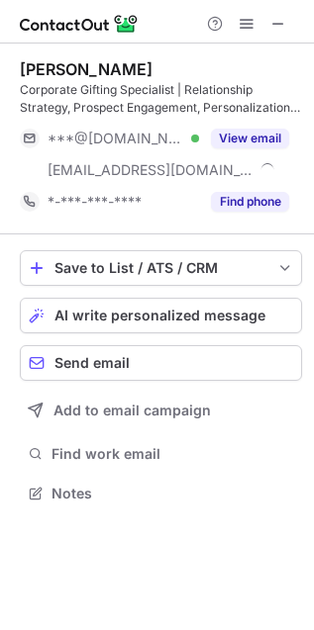
scroll to position [480, 314]
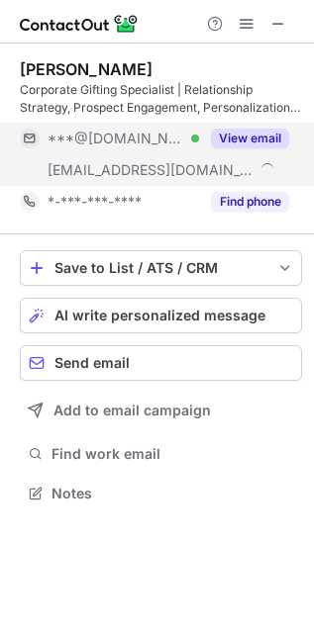
click at [228, 135] on button "View email" at bounding box center [250, 139] width 78 height 20
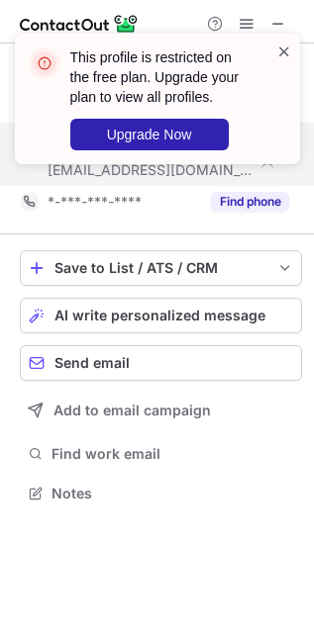
click at [285, 54] on span at bounding box center [284, 52] width 16 height 20
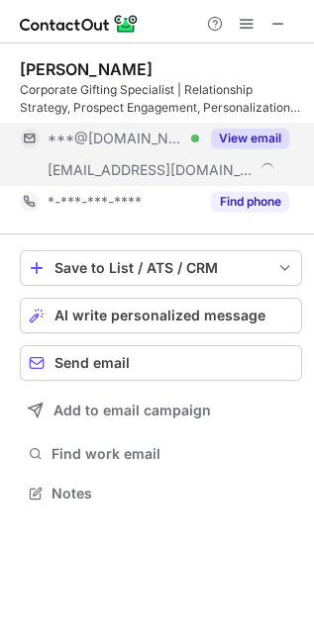
click at [264, 140] on button "View email" at bounding box center [250, 139] width 78 height 20
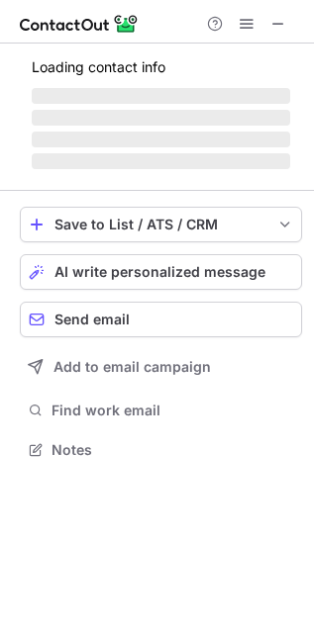
scroll to position [480, 314]
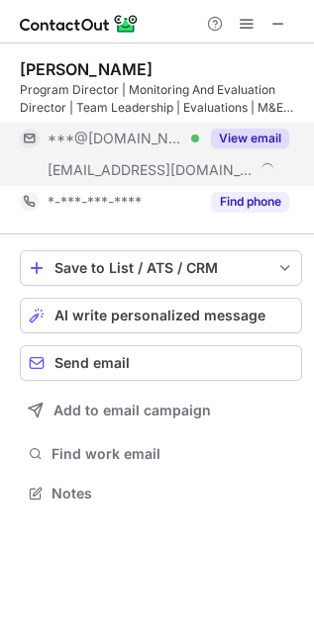
click at [255, 139] on button "View email" at bounding box center [250, 139] width 78 height 20
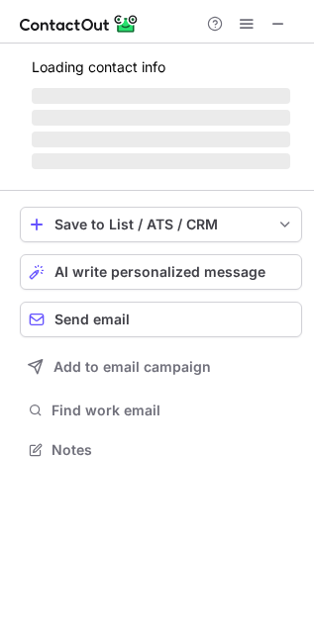
scroll to position [447, 314]
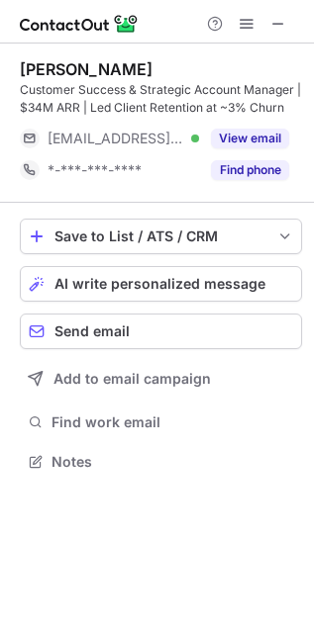
scroll to position [447, 314]
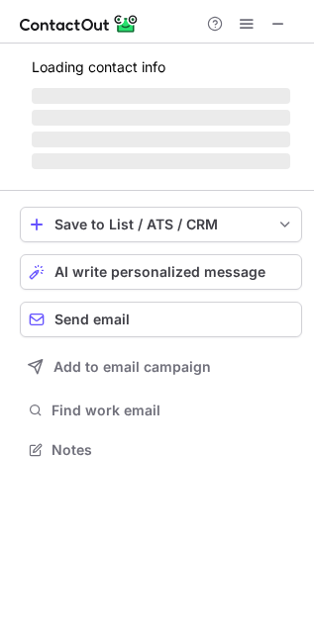
scroll to position [430, 314]
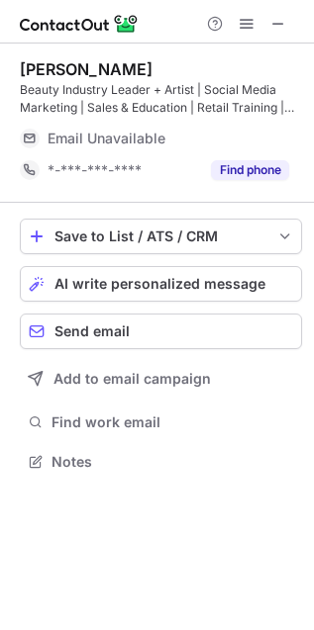
scroll to position [447, 314]
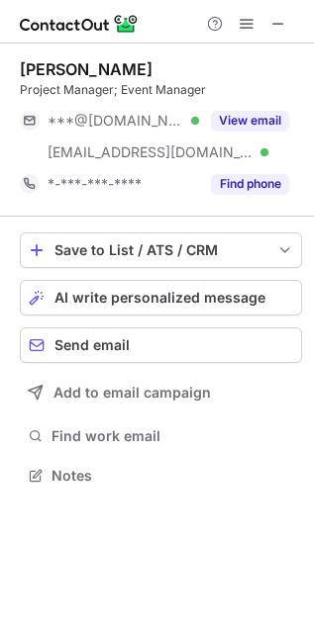
scroll to position [462, 314]
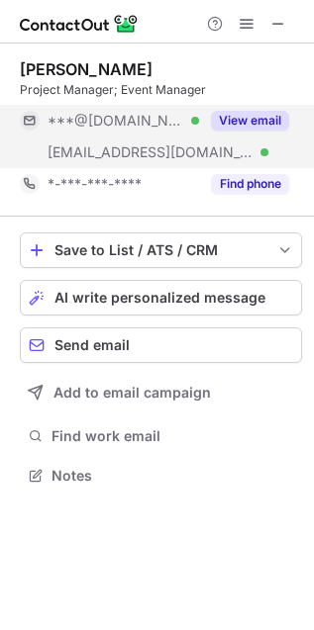
click at [259, 121] on button "View email" at bounding box center [250, 121] width 78 height 20
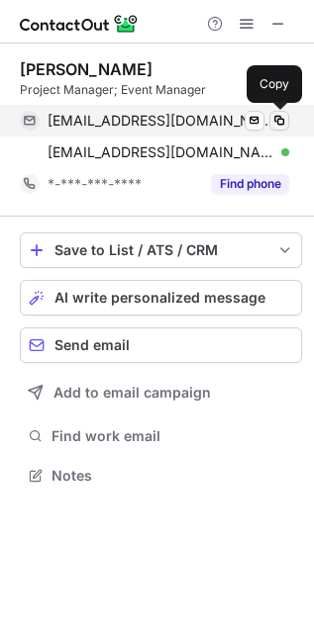
click at [286, 124] on span at bounding box center [279, 121] width 16 height 16
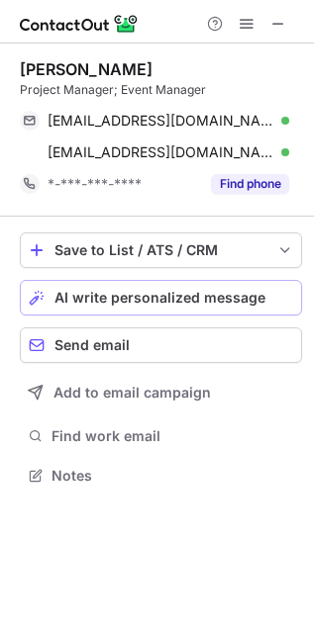
click at [196, 302] on span "AI write personalized message" at bounding box center [159, 298] width 211 height 16
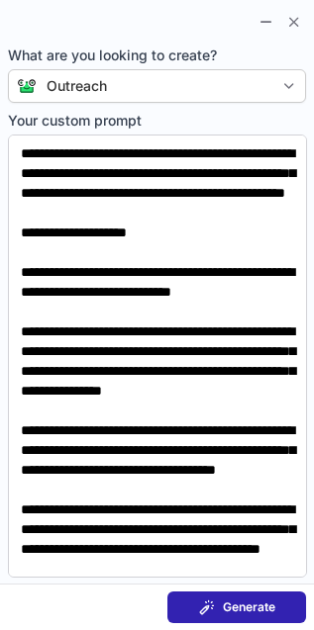
click at [226, 608] on span "Generate" at bounding box center [249, 608] width 52 height 16
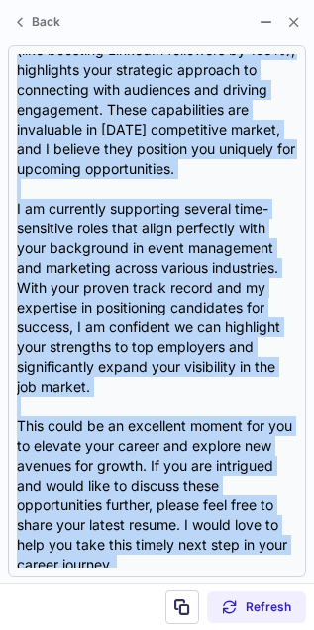
scroll to position [633, 0]
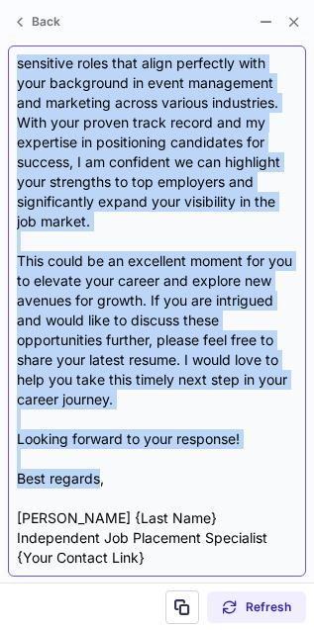
drag, startPoint x: 20, startPoint y: 125, endPoint x: 101, endPoint y: 482, distance: 366.3
click at [101, 482] on div "Subject Line: Exciting Opportunities Await You in Event Management & Marketing!…" at bounding box center [157, 311] width 280 height 514
copy div "Dear {Candidate's Name}, I hope this message finds you well! I recently had the…"
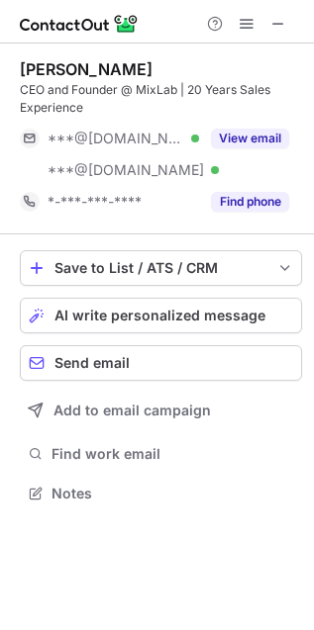
scroll to position [480, 314]
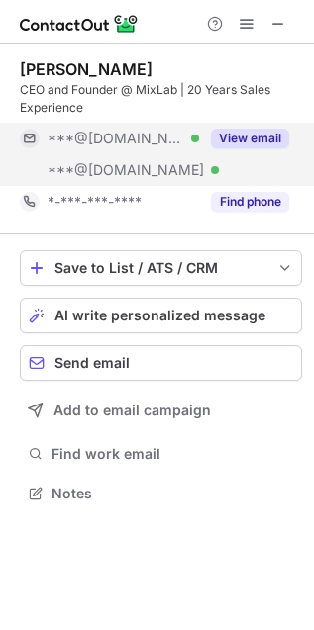
click at [244, 143] on button "View email" at bounding box center [250, 139] width 78 height 20
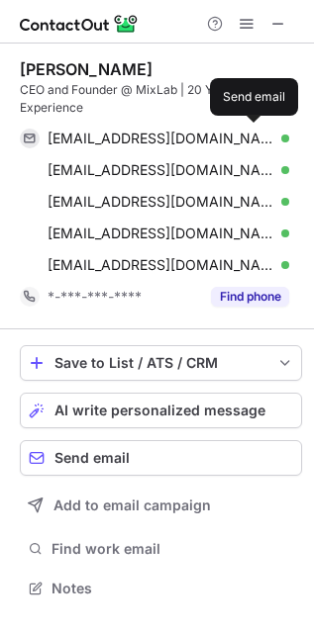
scroll to position [575, 314]
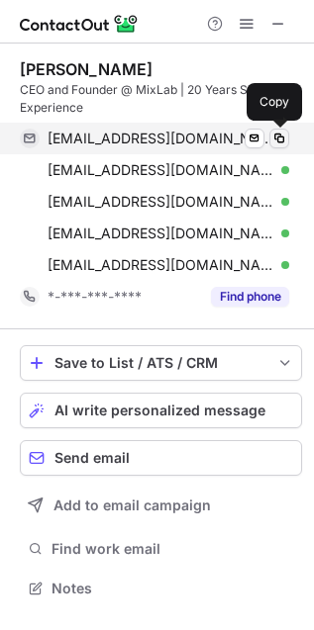
click at [284, 143] on span at bounding box center [279, 139] width 16 height 16
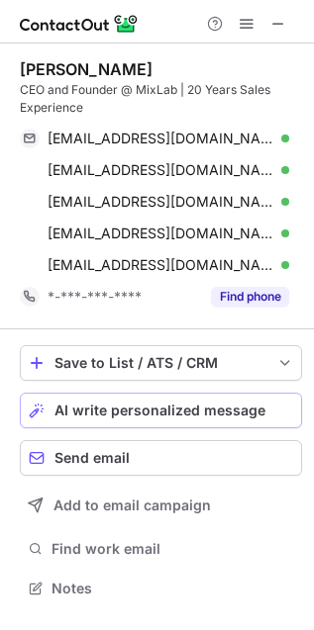
click at [116, 414] on span "AI write personalized message" at bounding box center [159, 411] width 211 height 16
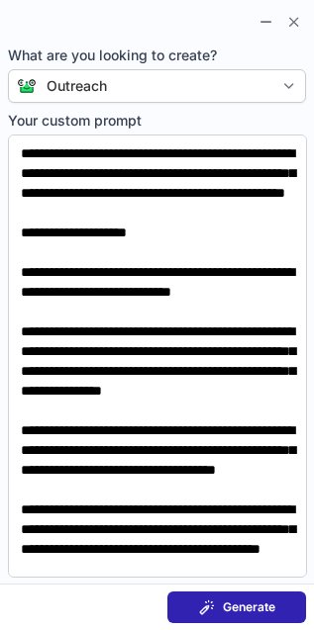
click at [226, 600] on span "Generate" at bounding box center [249, 608] width 52 height 16
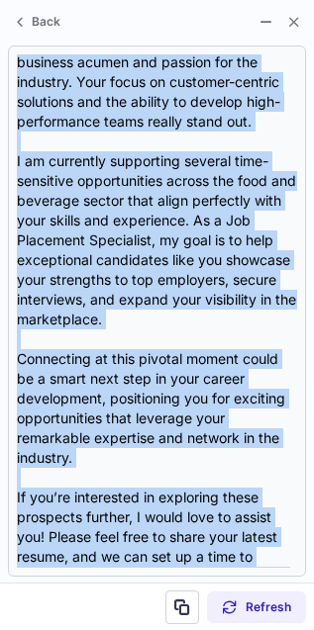
scroll to position [653, 0]
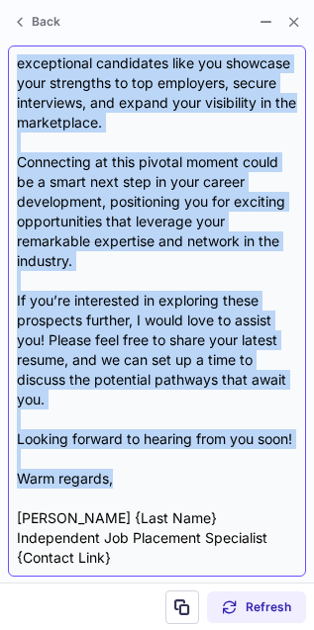
drag, startPoint x: 19, startPoint y: 144, endPoint x: 218, endPoint y: 481, distance: 390.8
click at [218, 480] on div "**Subject Line:** Unlock Exclusive Opportunities with Your Proven Expertise in …" at bounding box center [157, 311] width 280 height 514
copy div "Hi {Candidate's Name}, I hope this message finds you well! I recently had the p…"
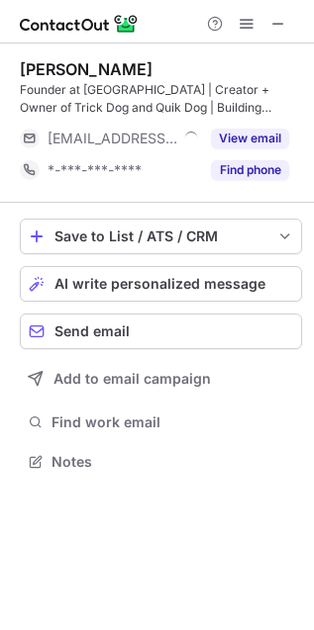
scroll to position [447, 314]
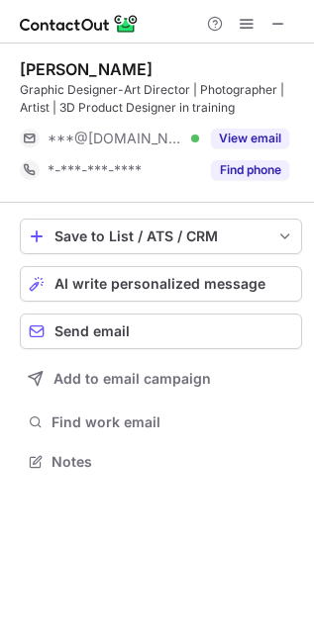
scroll to position [447, 314]
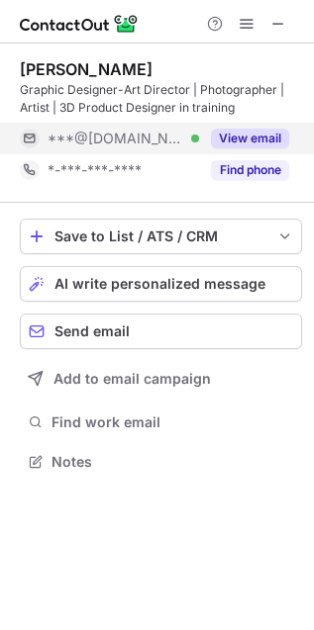
click at [272, 135] on button "View email" at bounding box center [250, 139] width 78 height 20
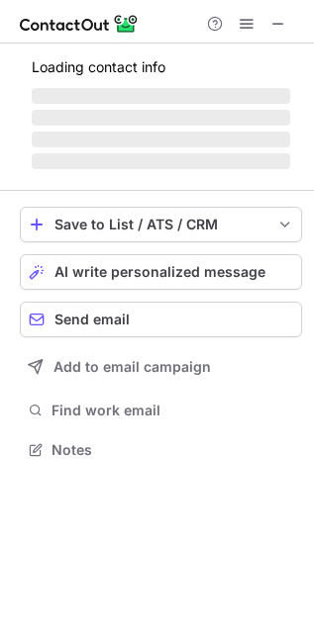
scroll to position [447, 314]
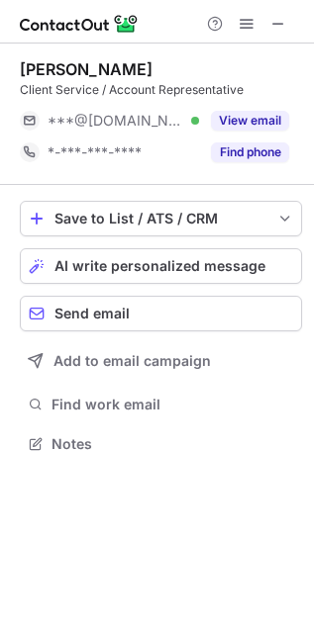
scroll to position [430, 314]
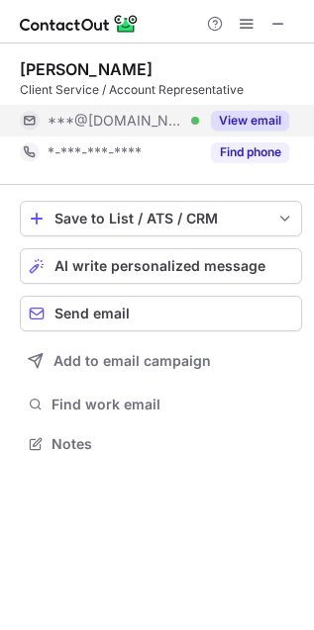
click at [266, 117] on button "View email" at bounding box center [250, 121] width 78 height 20
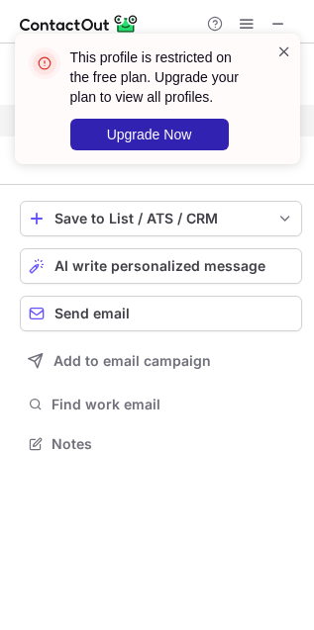
click at [286, 57] on span at bounding box center [284, 52] width 16 height 20
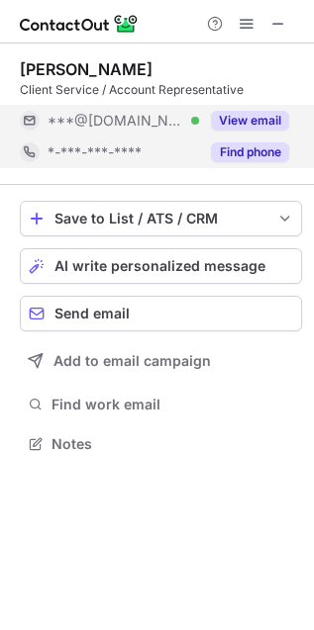
click at [252, 154] on button "Find phone" at bounding box center [250, 152] width 78 height 20
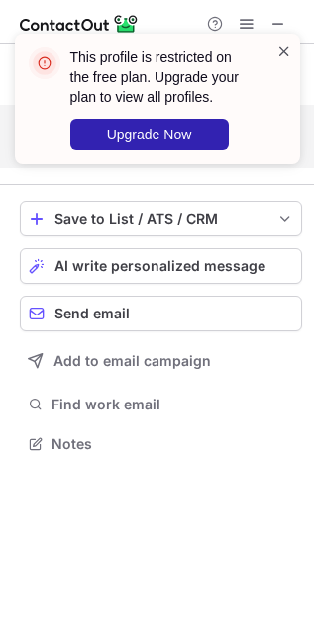
click at [288, 46] on span at bounding box center [284, 52] width 16 height 20
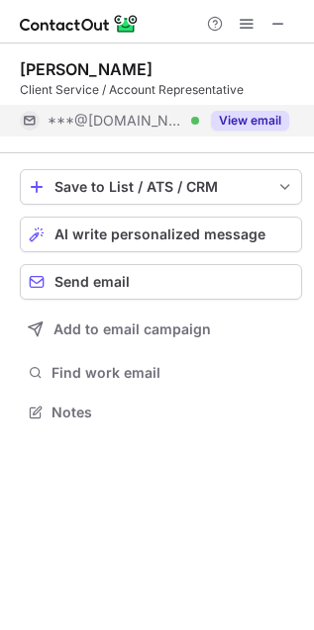
scroll to position [10, 10]
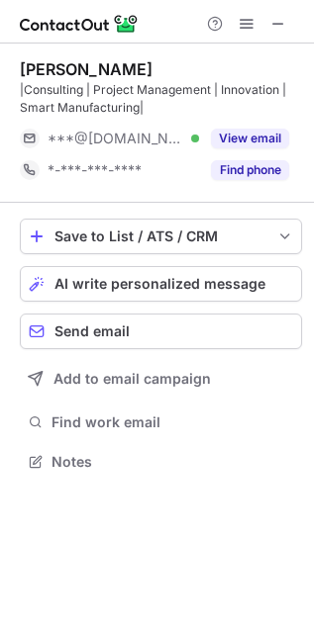
scroll to position [447, 314]
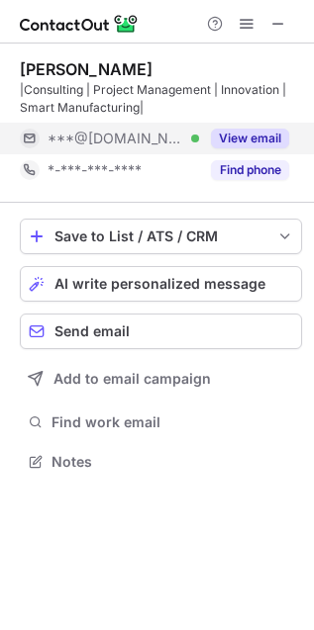
click at [244, 136] on button "View email" at bounding box center [250, 139] width 78 height 20
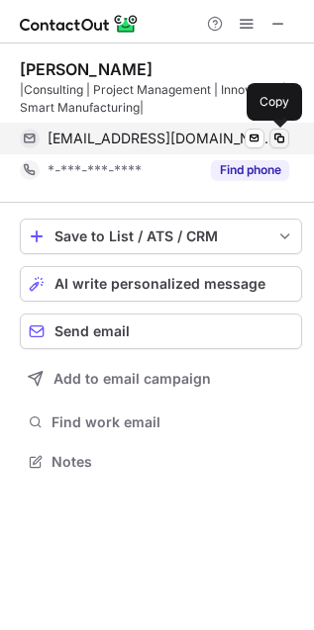
click at [280, 139] on span at bounding box center [279, 139] width 16 height 16
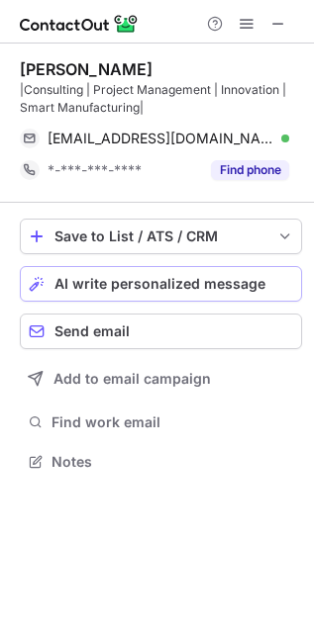
click at [183, 273] on button "AI write personalized message" at bounding box center [161, 284] width 282 height 36
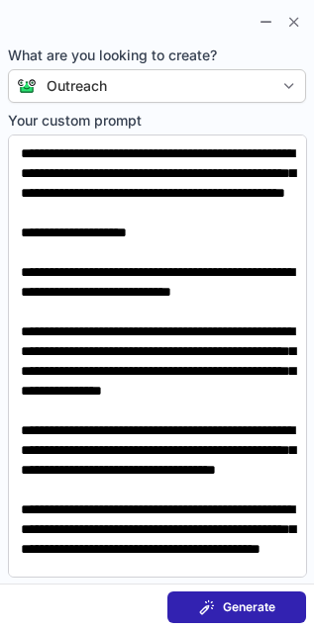
click at [188, 609] on button "Generate" at bounding box center [236, 608] width 139 height 32
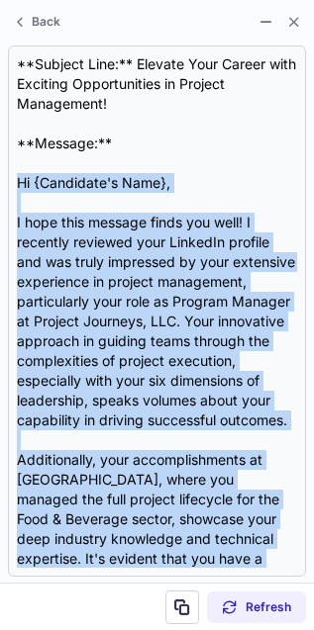
scroll to position [613, 0]
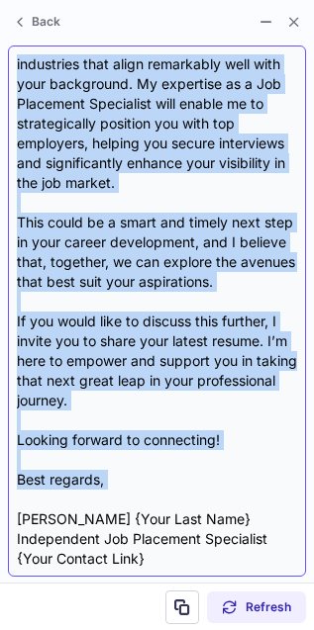
drag, startPoint x: 20, startPoint y: 180, endPoint x: 160, endPoint y: 496, distance: 345.5
click at [160, 496] on div "**Subject Line:** Elevate Your Career with Exciting Opportunities in Project Ma…" at bounding box center [157, 311] width 280 height 514
copy div "Hi {Candidate's Name}, I hope this message finds you well! I recently reviewed …"
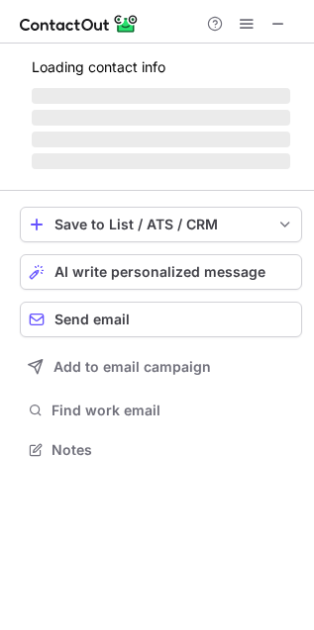
scroll to position [430, 314]
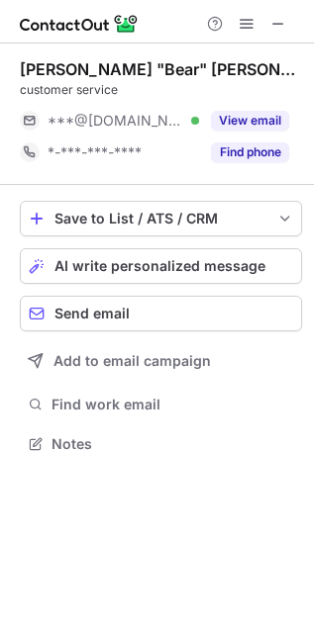
click at [253, 119] on button "View email" at bounding box center [250, 121] width 78 height 20
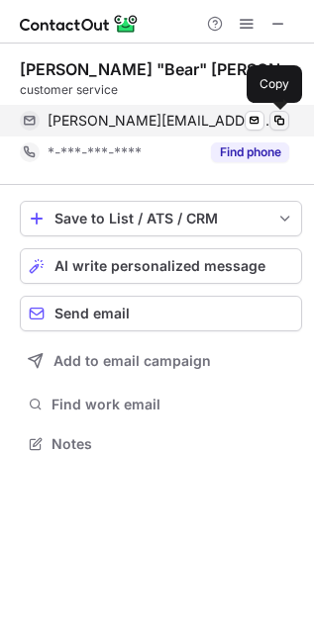
click at [283, 120] on span at bounding box center [279, 121] width 16 height 16
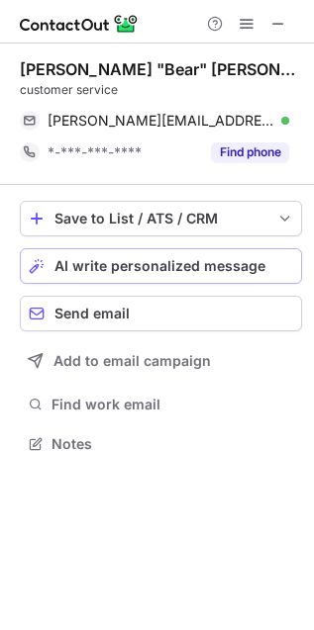
click at [177, 249] on button "AI write personalized message" at bounding box center [161, 266] width 282 height 36
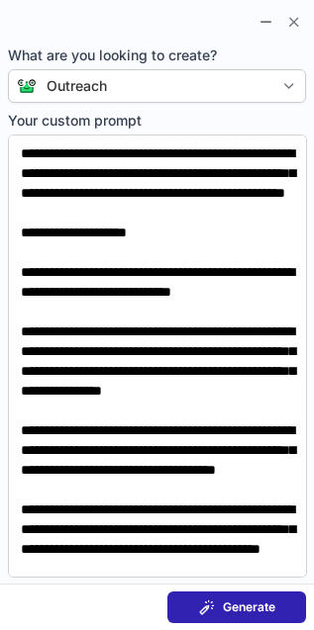
click at [227, 597] on button "Generate" at bounding box center [236, 608] width 139 height 32
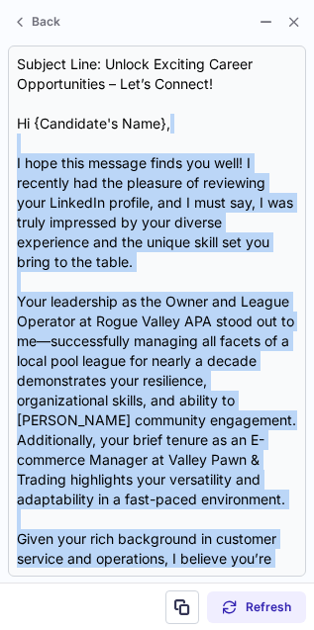
scroll to position [554, 0]
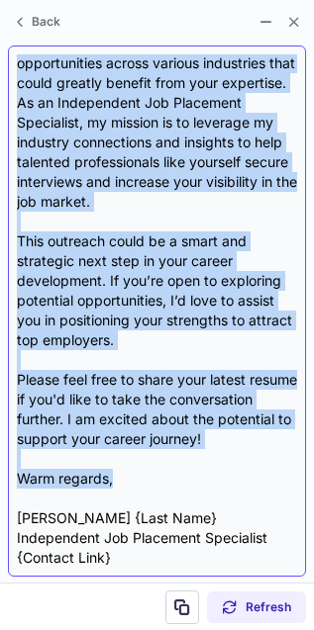
drag, startPoint x: 19, startPoint y: 138, endPoint x: 228, endPoint y: 478, distance: 399.3
click at [228, 478] on div "Subject Line: Unlock Exciting Career Opportunities – Let’s Connect! Hi {Candida…" at bounding box center [157, 311] width 280 height 514
copy div "I hope this message finds you well! I recently had the pleasure of reviewing yo…"
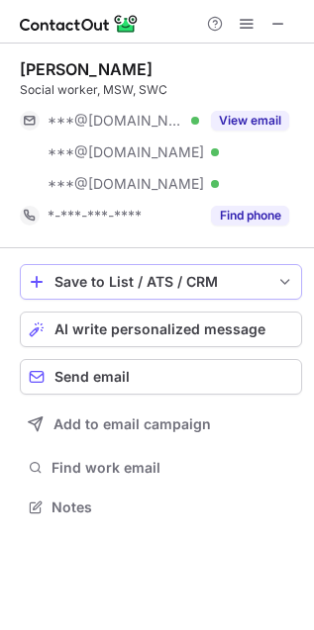
scroll to position [493, 314]
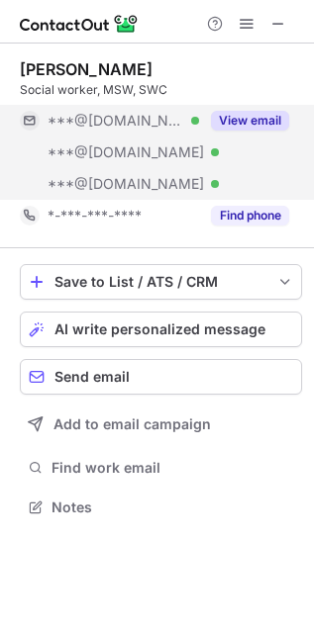
click at [259, 125] on button "View email" at bounding box center [250, 121] width 78 height 20
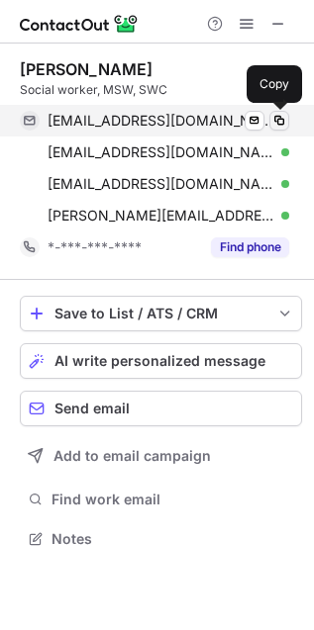
click at [278, 126] on span at bounding box center [279, 121] width 16 height 16
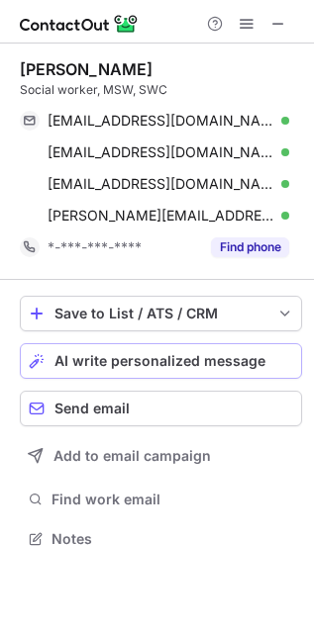
click at [148, 346] on button "AI write personalized message" at bounding box center [161, 361] width 282 height 36
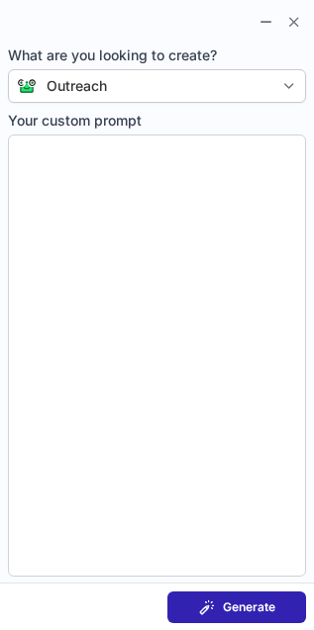
type textarea "**********"
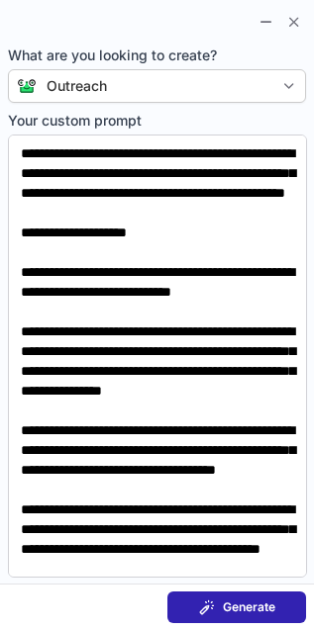
click at [256, 610] on span "Generate" at bounding box center [249, 608] width 52 height 16
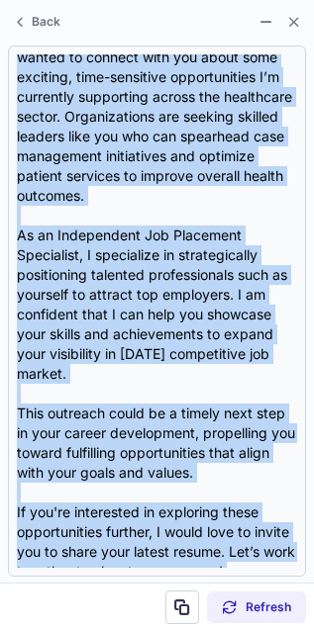
scroll to position [673, 0]
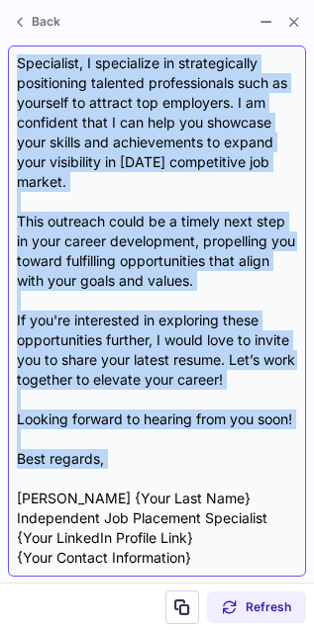
drag, startPoint x: 12, startPoint y: 129, endPoint x: 180, endPoint y: 482, distance: 391.2
click at [180, 482] on div "Subject Line: Elevate Your Career in Case Management - Exciting Opportunities A…" at bounding box center [157, 311] width 298 height 531
copy div "Hi {Candidate's Name}, I hope this message finds you well! As I reviewed your i…"
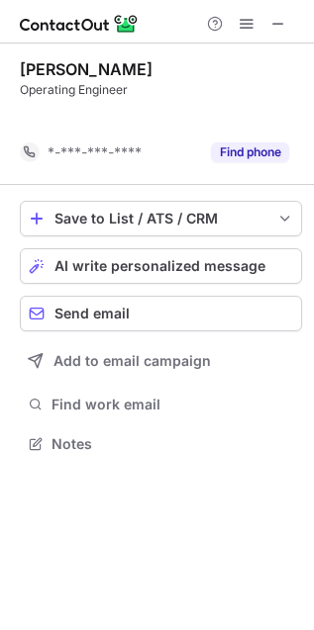
scroll to position [10, 10]
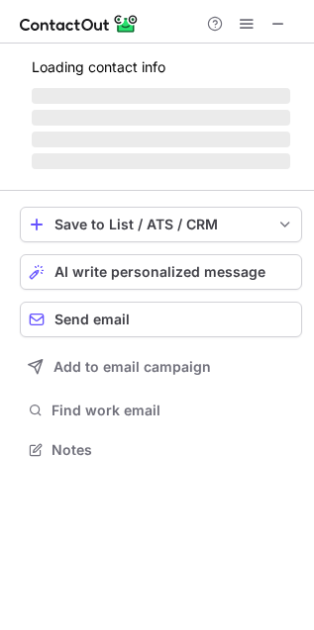
scroll to position [430, 314]
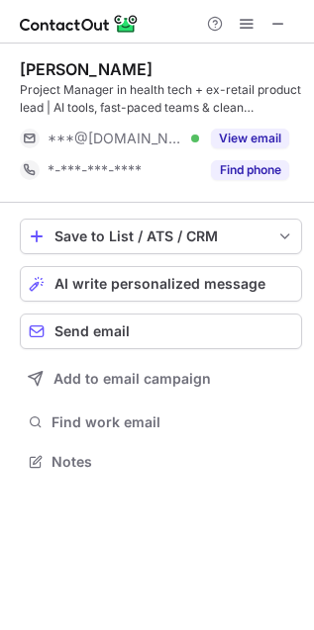
scroll to position [447, 314]
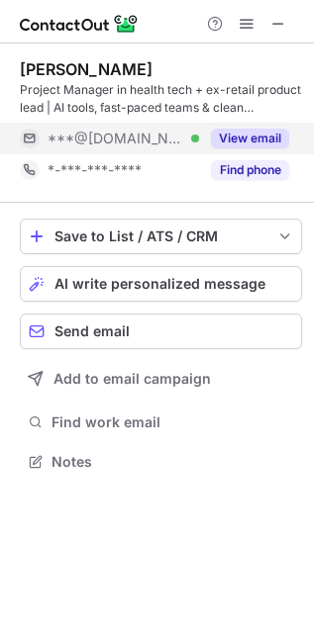
click at [227, 134] on button "View email" at bounding box center [250, 139] width 78 height 20
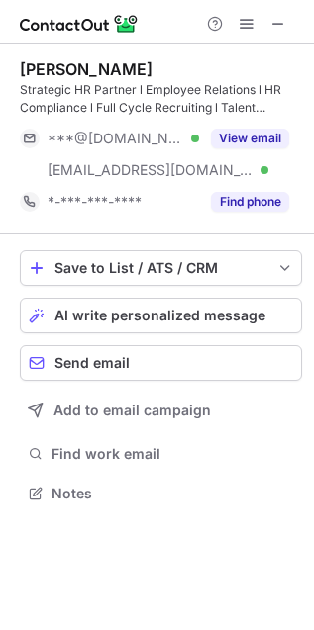
scroll to position [480, 314]
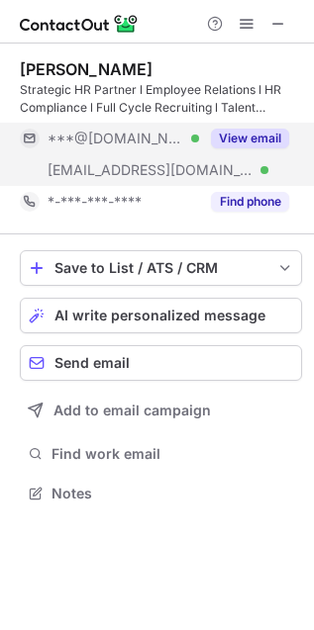
click at [257, 137] on button "View email" at bounding box center [250, 139] width 78 height 20
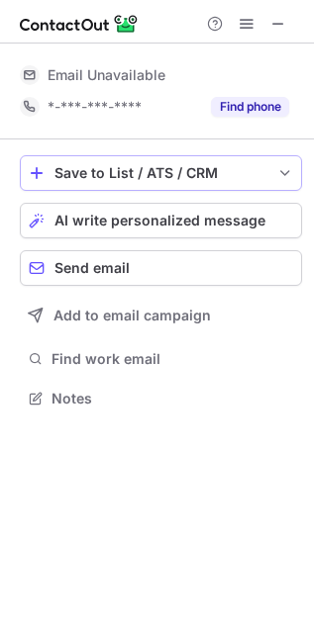
scroll to position [430, 314]
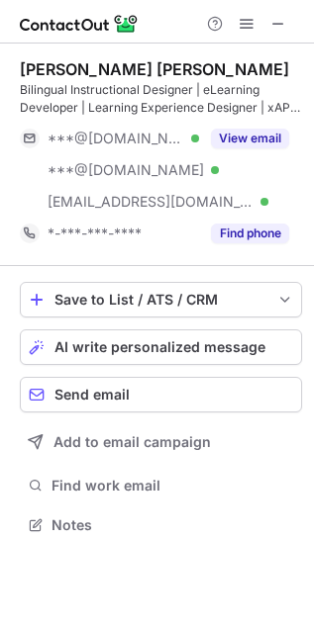
scroll to position [512, 314]
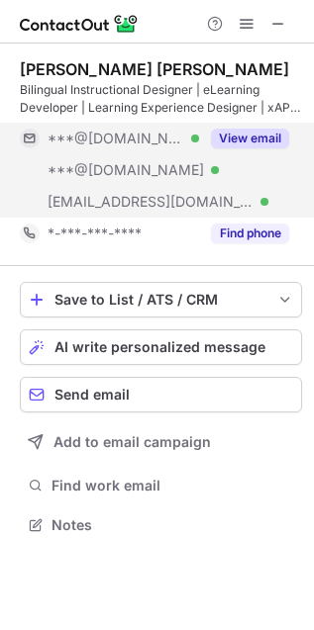
click at [235, 132] on button "View email" at bounding box center [250, 139] width 78 height 20
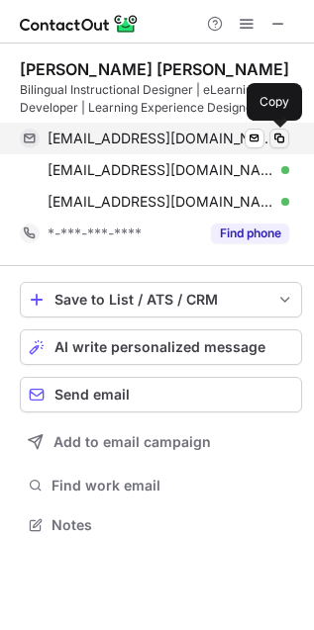
click at [275, 140] on span at bounding box center [279, 139] width 16 height 16
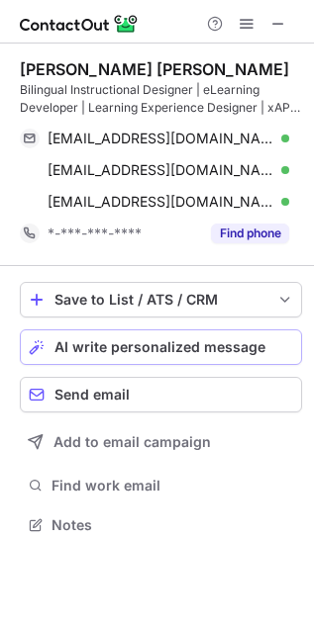
click at [141, 353] on span "AI write personalized message" at bounding box center [159, 347] width 211 height 16
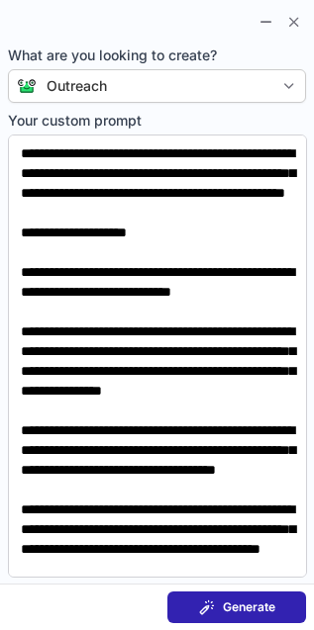
click at [193, 611] on button "Generate" at bounding box center [236, 608] width 139 height 32
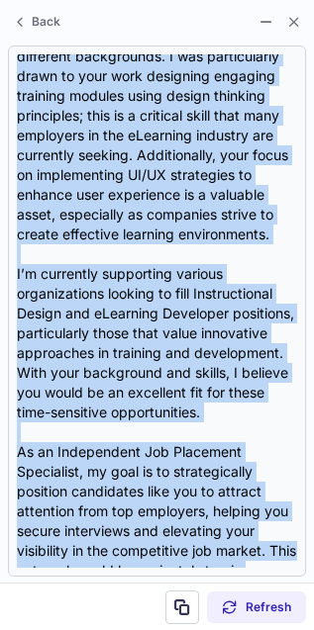
scroll to position [712, 0]
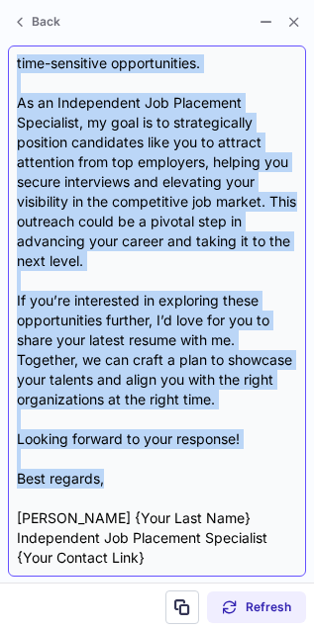
drag, startPoint x: 8, startPoint y: 112, endPoint x: 199, endPoint y: 471, distance: 406.8
click at [199, 471] on div "**Subject Line:** Unlock New Career Opportunities in Instructional Design! Hi {…" at bounding box center [157, 311] width 298 height 531
copy div "Hi {Candidate's Name}, I hope this message finds you well! I recently had the p…"
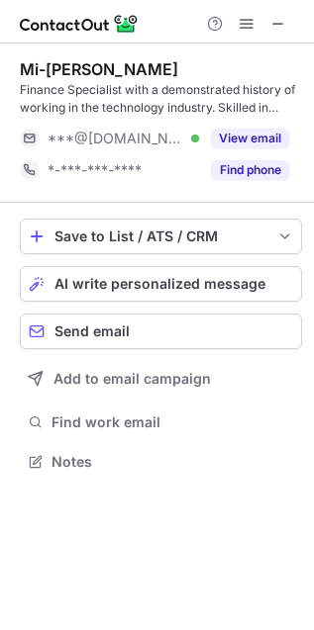
scroll to position [447, 314]
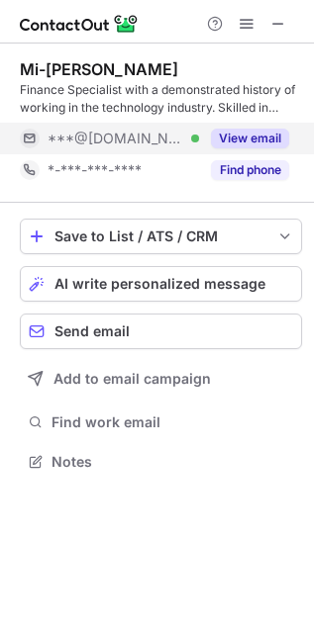
click at [248, 139] on button "View email" at bounding box center [250, 139] width 78 height 20
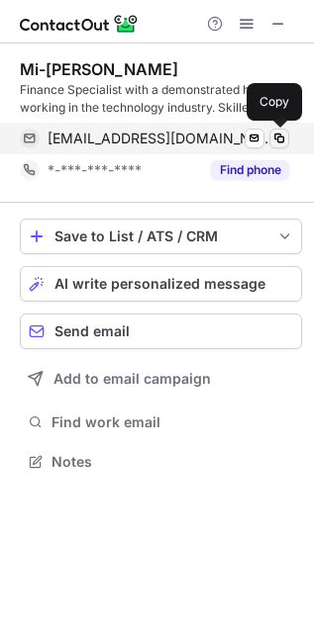
click at [278, 139] on span at bounding box center [279, 139] width 16 height 16
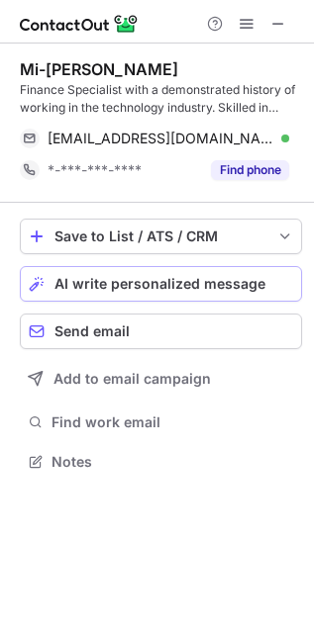
click at [173, 276] on span "AI write personalized message" at bounding box center [159, 284] width 211 height 16
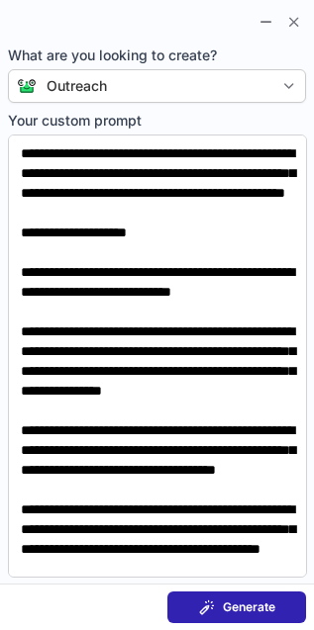
click at [244, 597] on button "Generate" at bounding box center [236, 608] width 139 height 32
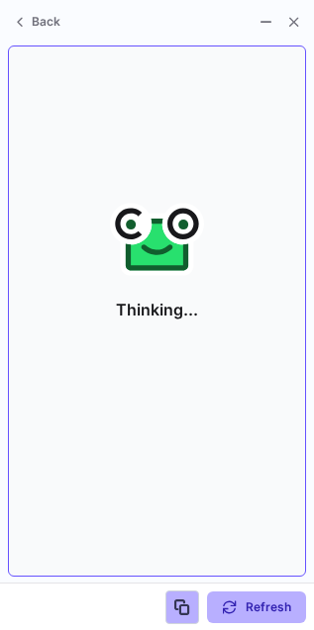
click at [164, 336] on div "Back Thinking... Refresh" at bounding box center [157, 315] width 314 height 630
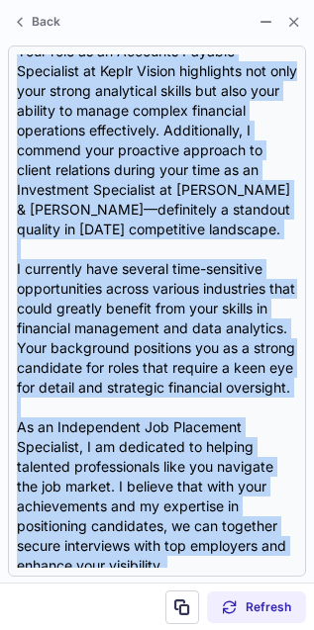
scroll to position [554, 0]
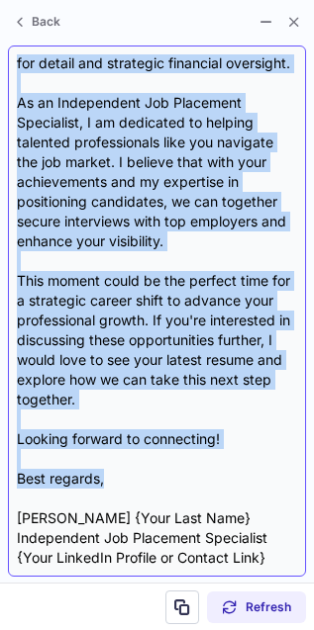
drag, startPoint x: 21, startPoint y: 131, endPoint x: 124, endPoint y: 488, distance: 371.7
click at [124, 488] on div "Subject Line: Unlock New Career Opportunities in Finance! Hi {Candidate's Name}…" at bounding box center [157, 311] width 280 height 514
copy div "Lo {Ipsumdolo's Amet}, C adip elit seddoei tempo inc utla! Etdol magnaaliq enim…"
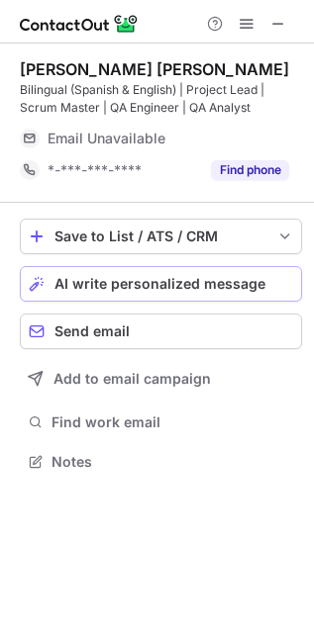
scroll to position [447, 314]
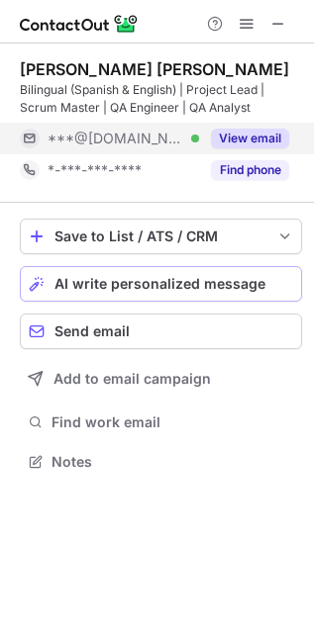
click at [270, 129] on button "View email" at bounding box center [250, 139] width 78 height 20
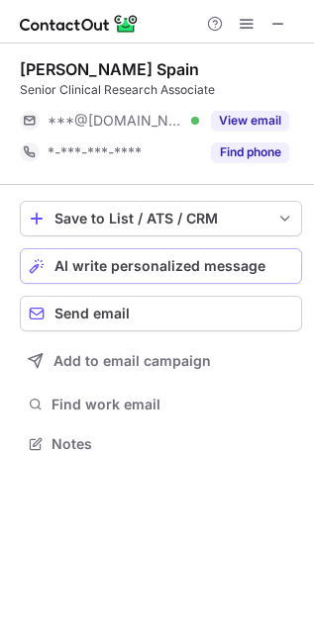
scroll to position [430, 314]
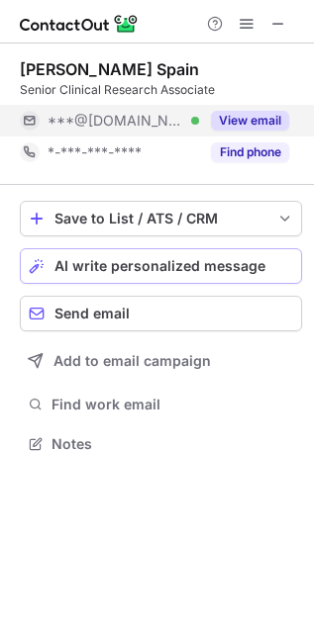
click at [259, 119] on button "View email" at bounding box center [250, 121] width 78 height 20
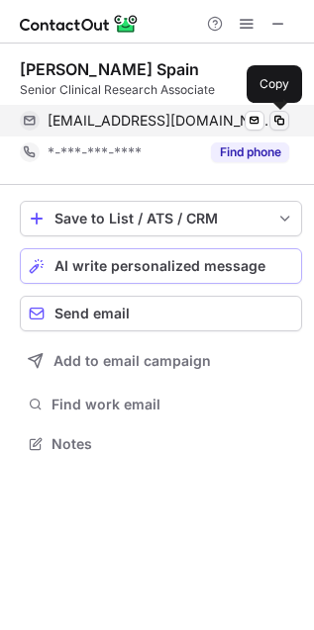
click at [280, 119] on span at bounding box center [279, 121] width 16 height 16
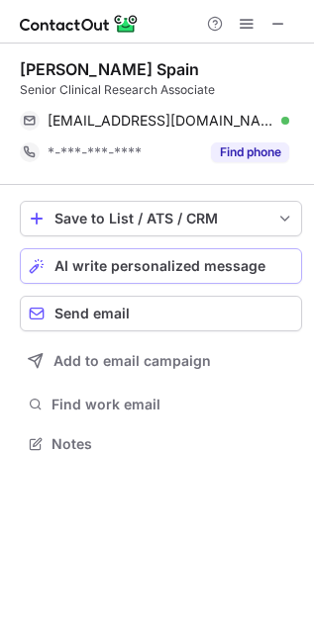
click at [127, 265] on span "AI write personalized message" at bounding box center [159, 266] width 211 height 16
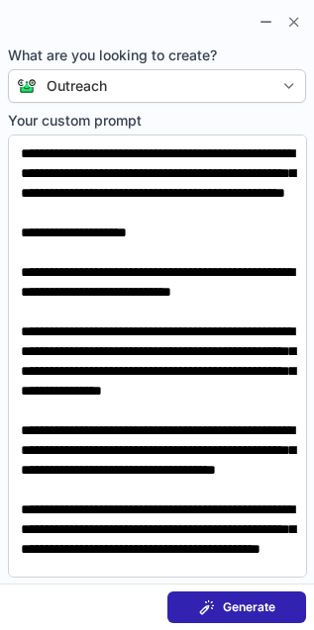
click at [193, 612] on button "Generate" at bounding box center [236, 608] width 139 height 32
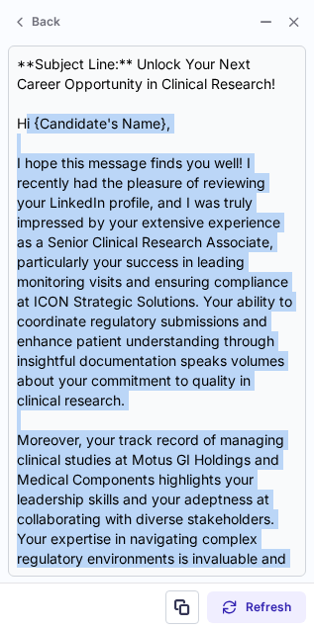
scroll to position [673, 0]
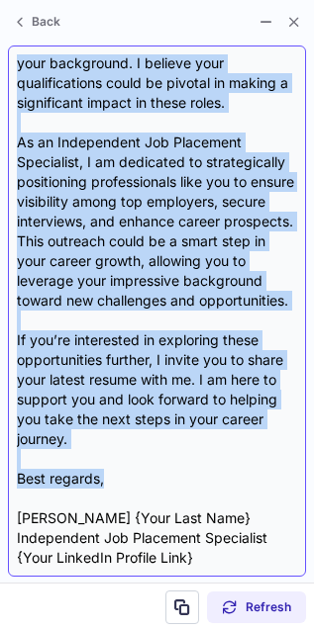
drag, startPoint x: 27, startPoint y: 125, endPoint x: 200, endPoint y: 478, distance: 393.4
click at [200, 478] on div "**Subject Line:** Unlock Your Next Career Opportunity in Clinical Research! Hi …" at bounding box center [157, 311] width 280 height 514
copy div "i {Candidate's Name}, I hope this message finds you well! I recently had the pl…"
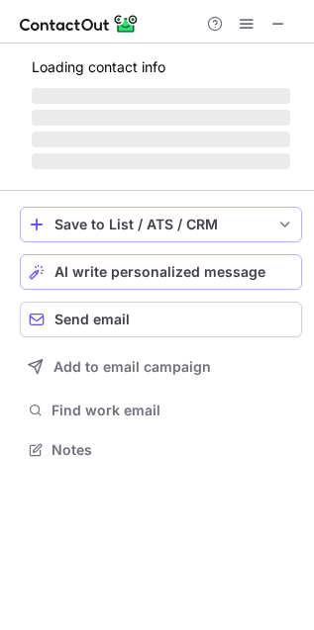
scroll to position [462, 314]
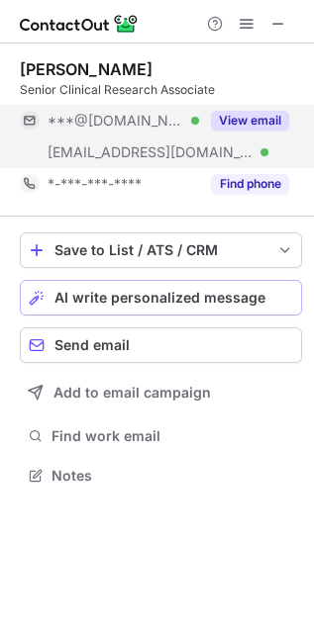
click at [257, 108] on div "View email" at bounding box center [244, 121] width 90 height 32
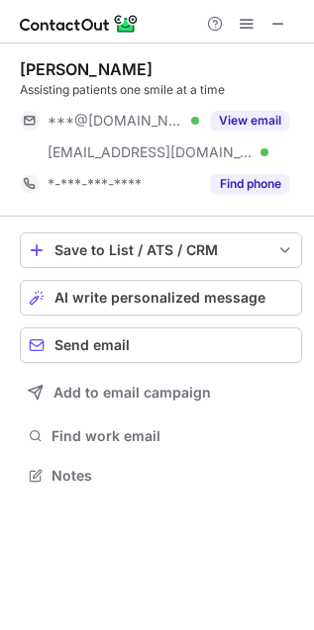
scroll to position [462, 314]
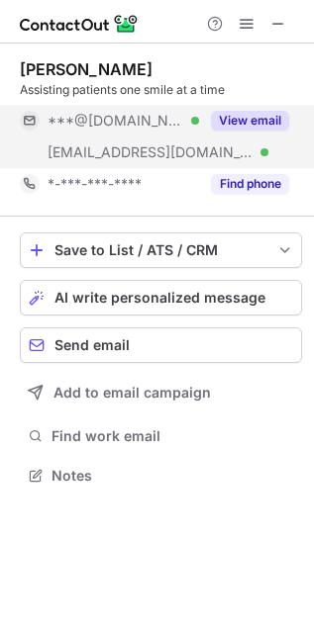
click at [256, 127] on button "View email" at bounding box center [250, 121] width 78 height 20
click at [288, 117] on div "***@[DOMAIN_NAME]" at bounding box center [167, 121] width 241 height 18
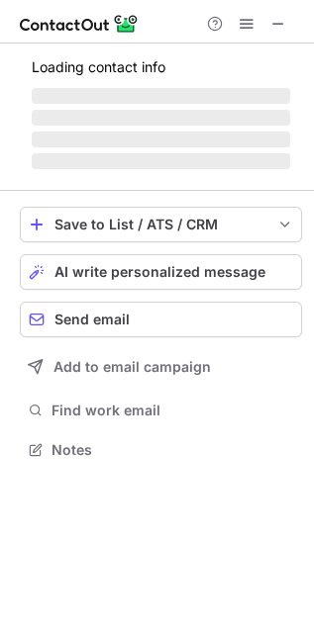
scroll to position [430, 314]
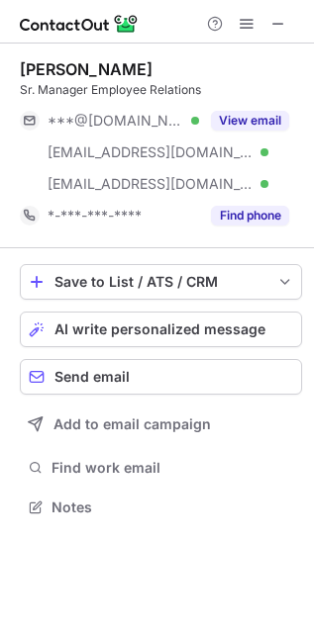
scroll to position [493, 314]
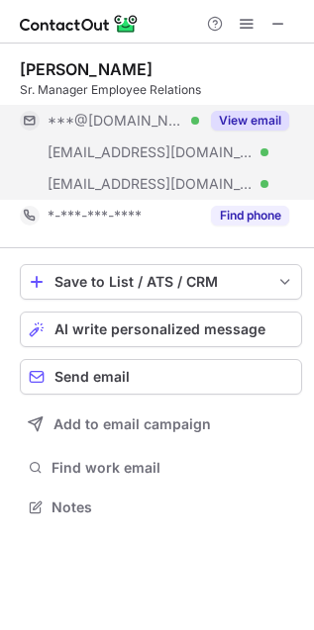
click at [237, 122] on button "View email" at bounding box center [250, 121] width 78 height 20
click at [237, 122] on div "***@[DOMAIN_NAME]" at bounding box center [167, 121] width 241 height 18
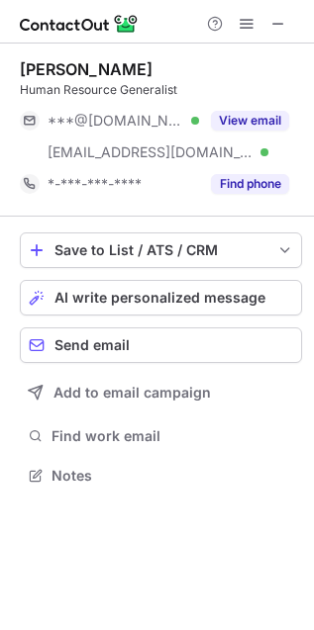
scroll to position [462, 314]
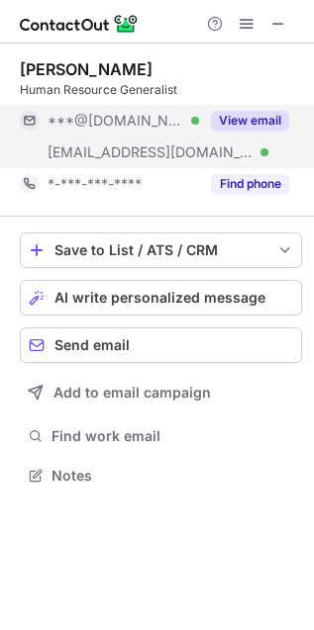
click at [244, 125] on button "View email" at bounding box center [250, 121] width 78 height 20
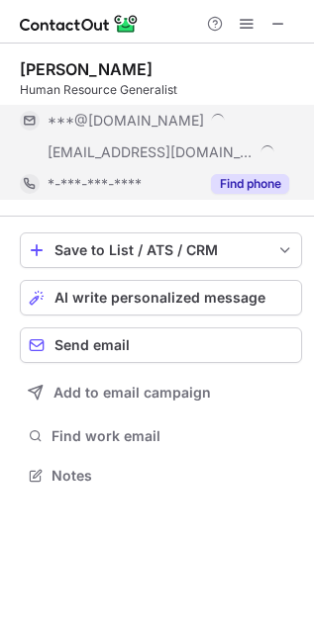
click at [246, 181] on button "Find phone" at bounding box center [250, 184] width 78 height 20
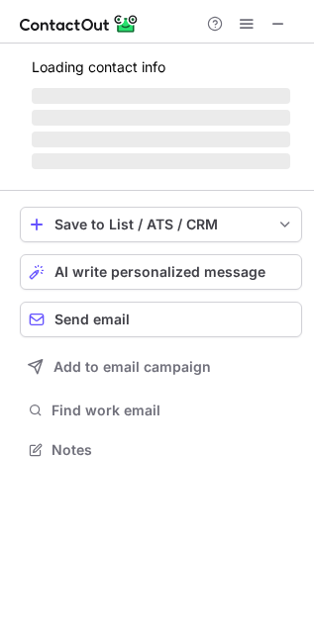
scroll to position [542, 314]
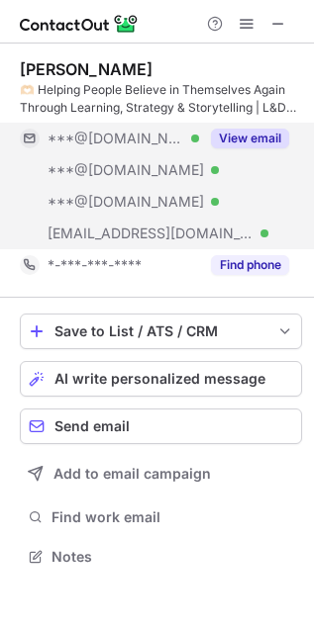
click at [279, 137] on button "View email" at bounding box center [250, 139] width 78 height 20
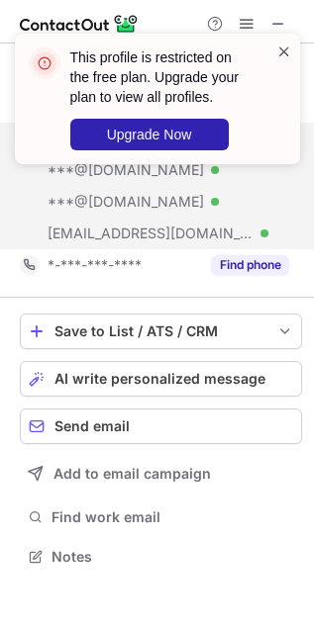
click at [279, 51] on span at bounding box center [284, 52] width 16 height 20
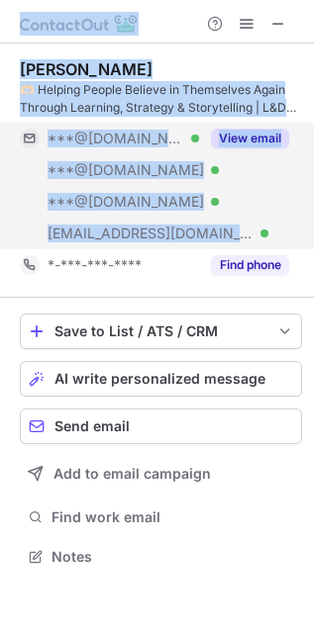
drag, startPoint x: 279, startPoint y: 51, endPoint x: 287, endPoint y: 140, distance: 89.4
click at [284, 140] on button "View email" at bounding box center [250, 139] width 78 height 20
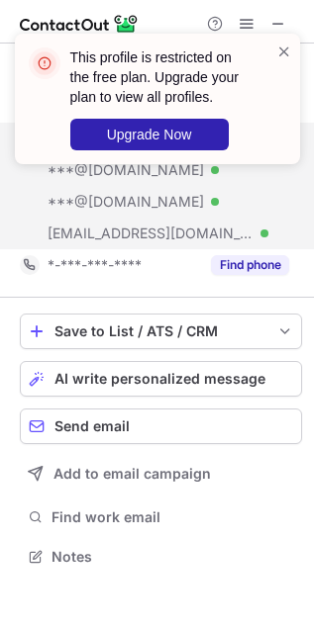
click at [284, 150] on div at bounding box center [284, 99] width 16 height 115
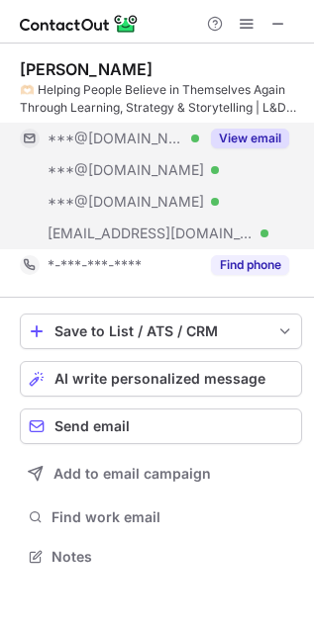
click at [246, 234] on div "***@gmail.com Verified ***@hotmail.com Verified ***@yahoo.com Verified ***@lind…" at bounding box center [161, 186] width 282 height 127
click at [246, 234] on div "***@lindenwood.edu" at bounding box center [167, 234] width 241 height 18
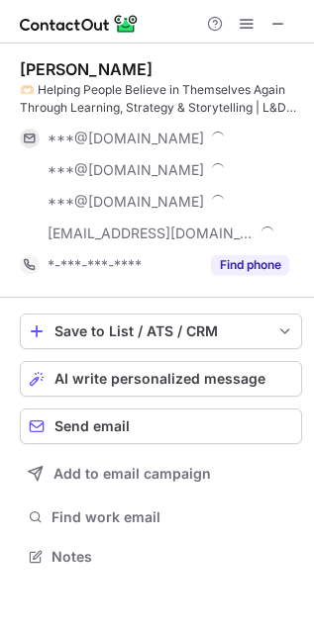
click at [246, 234] on div "***@lindenwood.edu" at bounding box center [167, 234] width 241 height 18
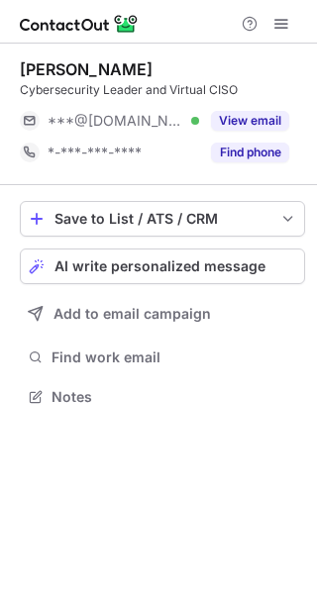
scroll to position [383, 317]
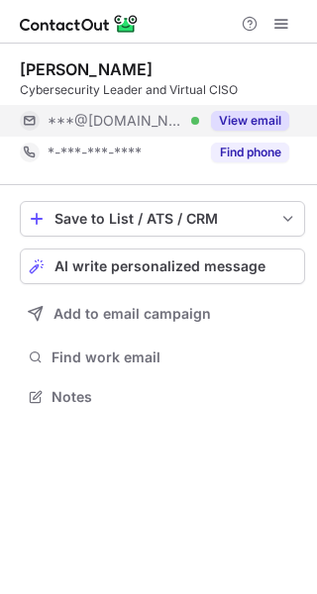
click at [265, 113] on button "View email" at bounding box center [250, 121] width 78 height 20
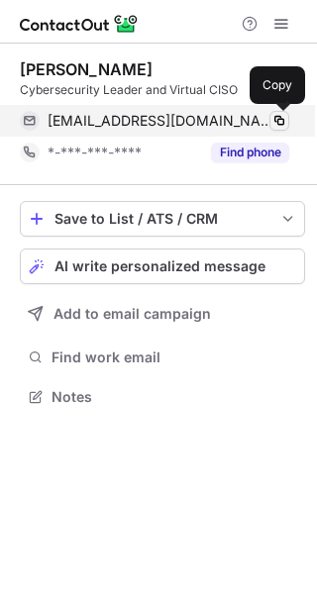
click at [284, 115] on span at bounding box center [279, 121] width 16 height 16
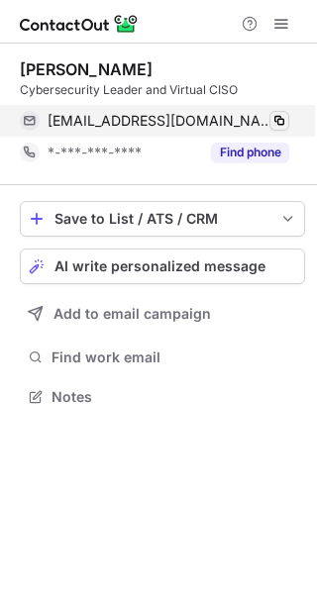
click at [284, 115] on span at bounding box center [279, 121] width 16 height 16
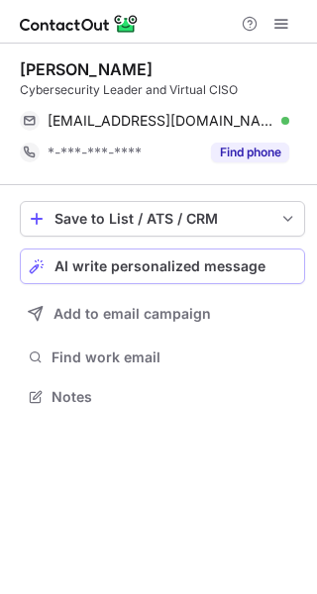
click at [185, 258] on span "AI write personalized message" at bounding box center [159, 266] width 211 height 16
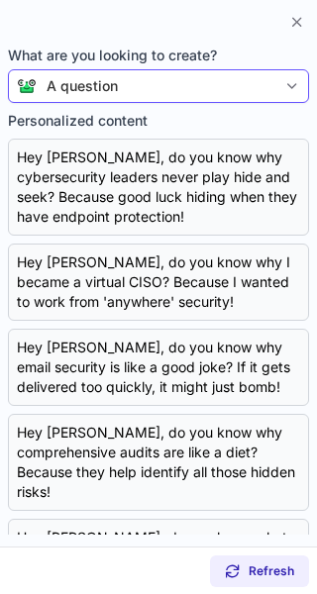
click at [251, 102] on div "A question" at bounding box center [158, 86] width 301 height 34
